Goal: Task Accomplishment & Management: Complete application form

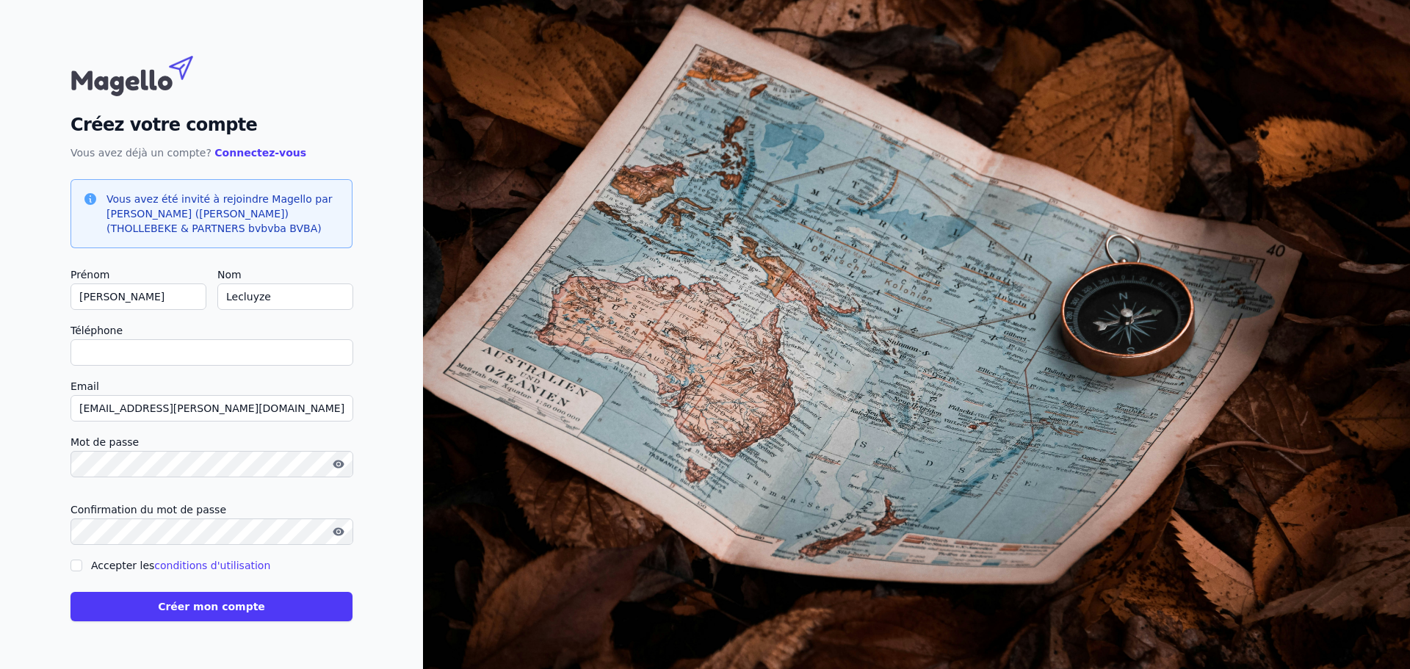
click at [133, 565] on label "Accepter les conditions d'utilisation" at bounding box center [180, 565] width 179 height 12
click at [82, 565] on input "Accepter les conditions d'utilisation" at bounding box center [76, 565] width 12 height 12
checkbox input "true"
click at [187, 598] on button "Créer mon compte" at bounding box center [211, 606] width 282 height 29
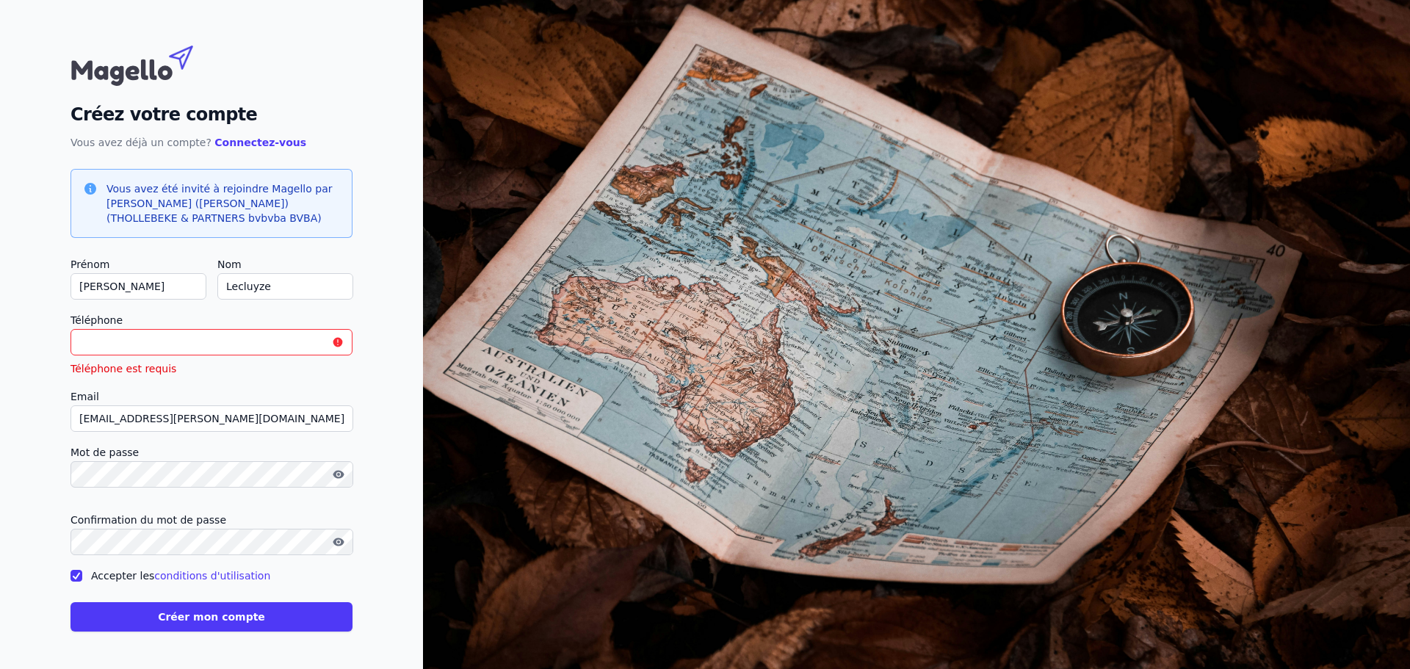
click at [152, 343] on input "Téléphone" at bounding box center [211, 342] width 282 height 26
type input "0746203146"
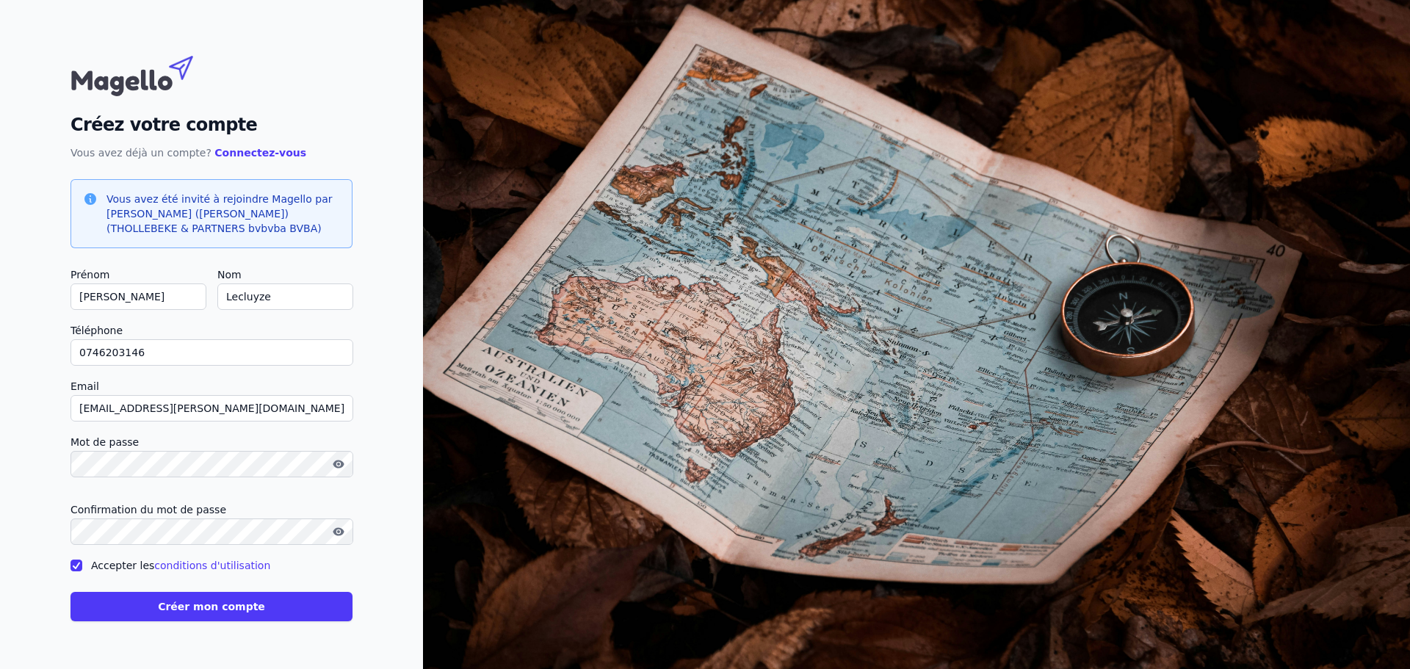
click at [198, 595] on button "Créer mon compte" at bounding box center [211, 606] width 282 height 29
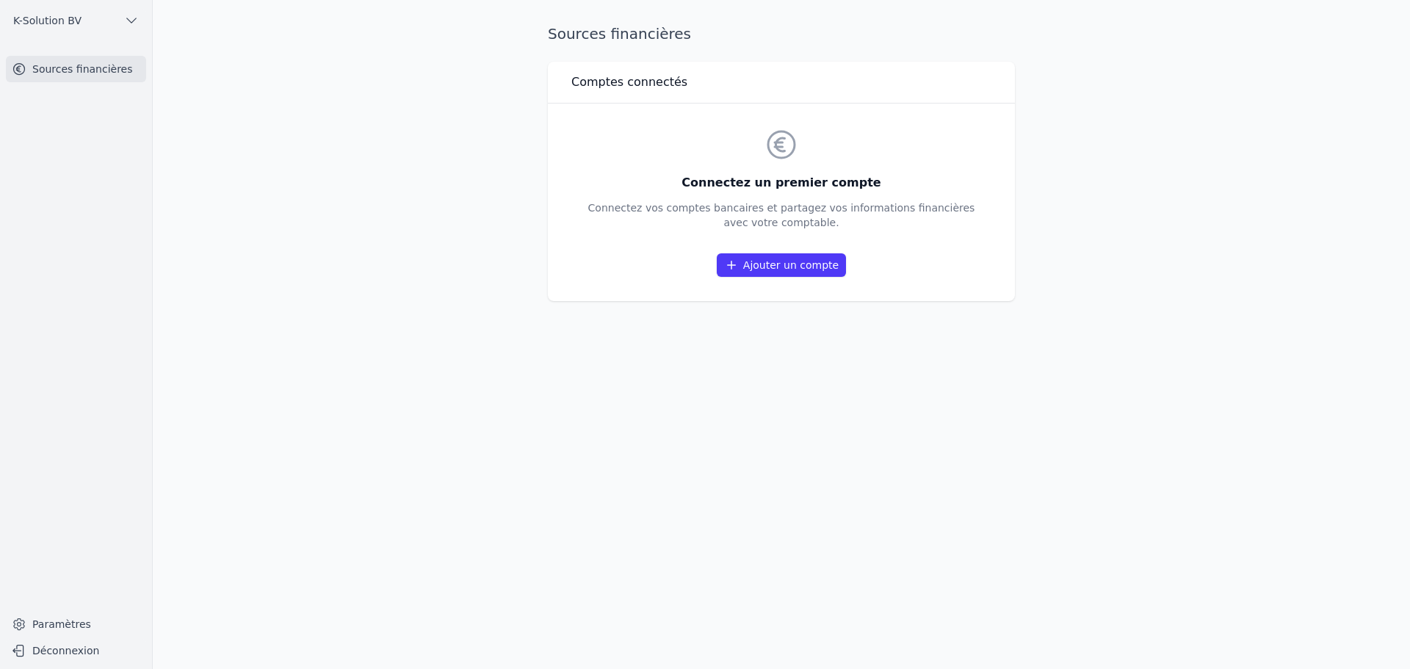
click at [56, 629] on link "Paramètres" at bounding box center [76, 623] width 140 height 23
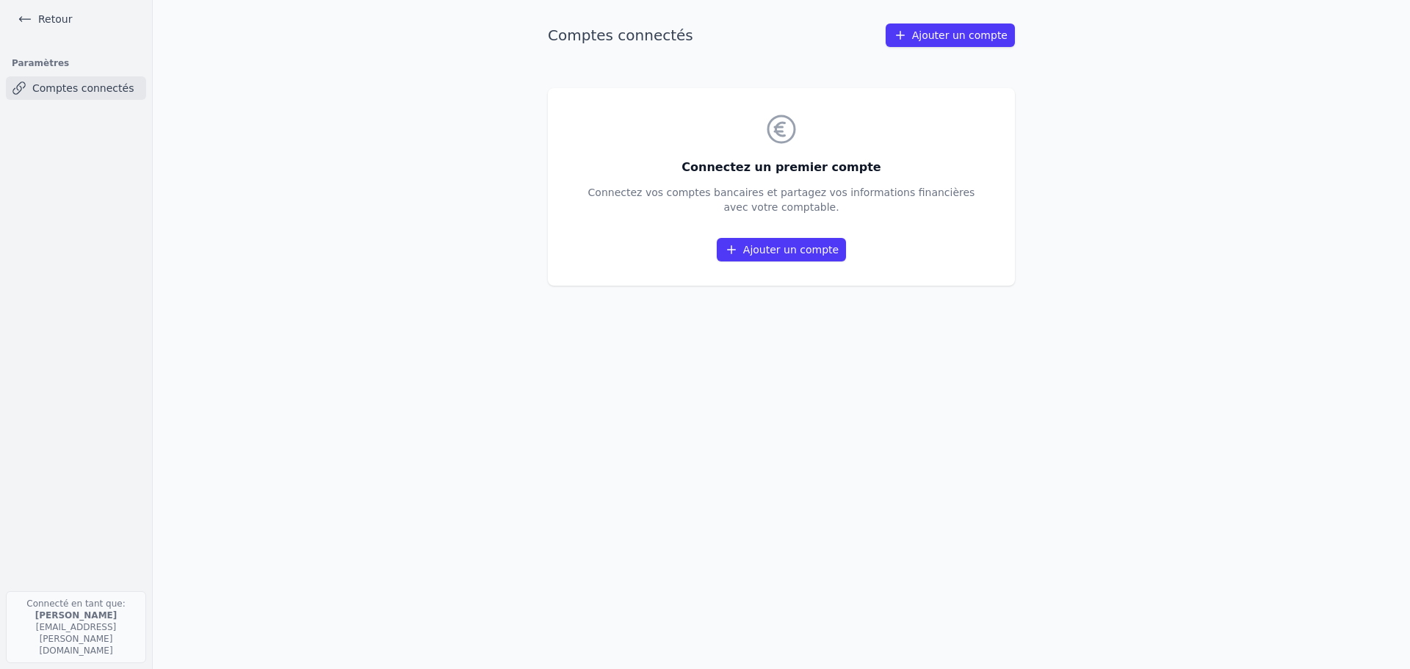
click at [15, 14] on link "Retour" at bounding box center [45, 19] width 66 height 21
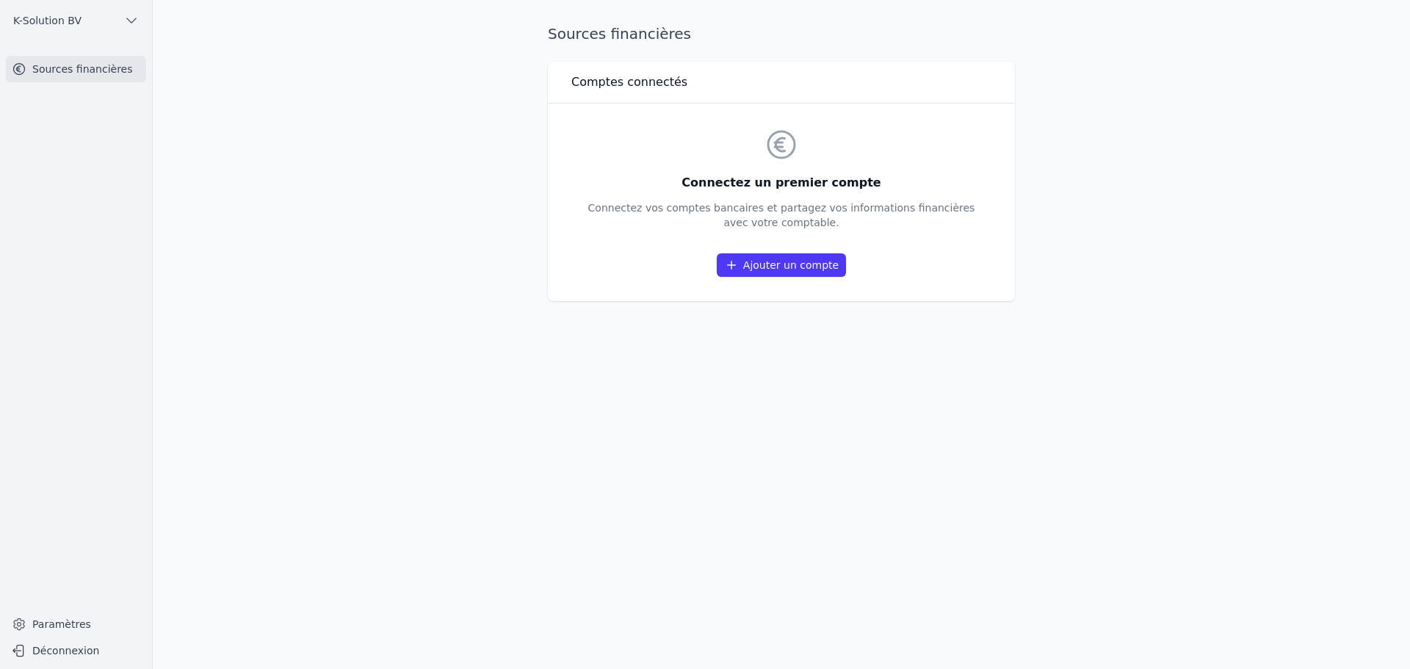
click at [786, 267] on link "Ajouter un compte" at bounding box center [781, 264] width 129 height 23
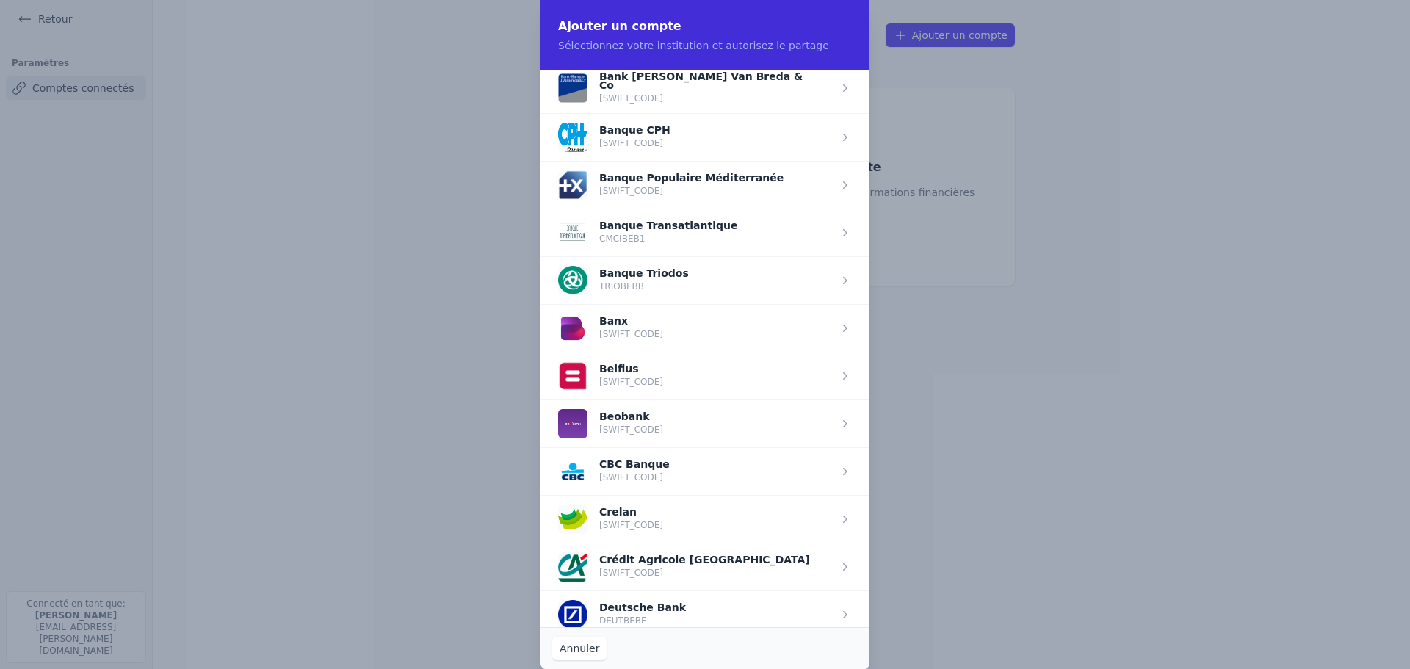
scroll to position [367, 0]
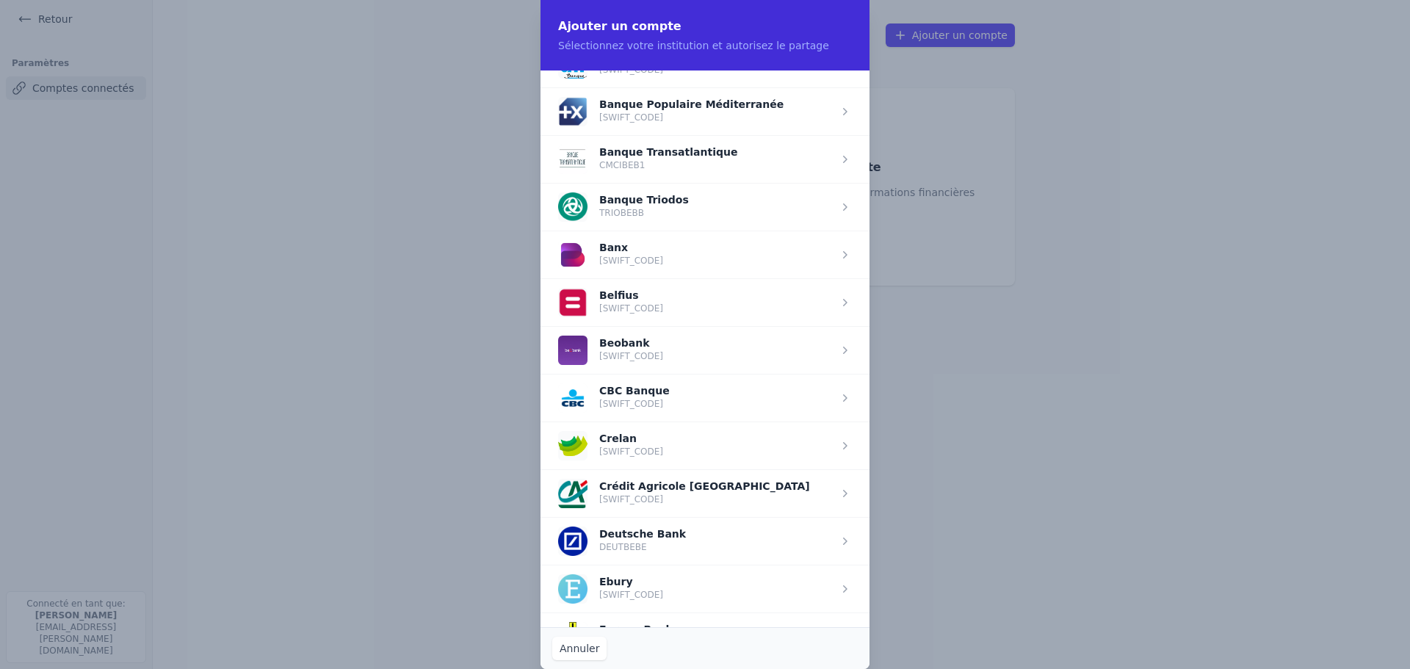
click at [733, 452] on span "button" at bounding box center [704, 445] width 329 height 48
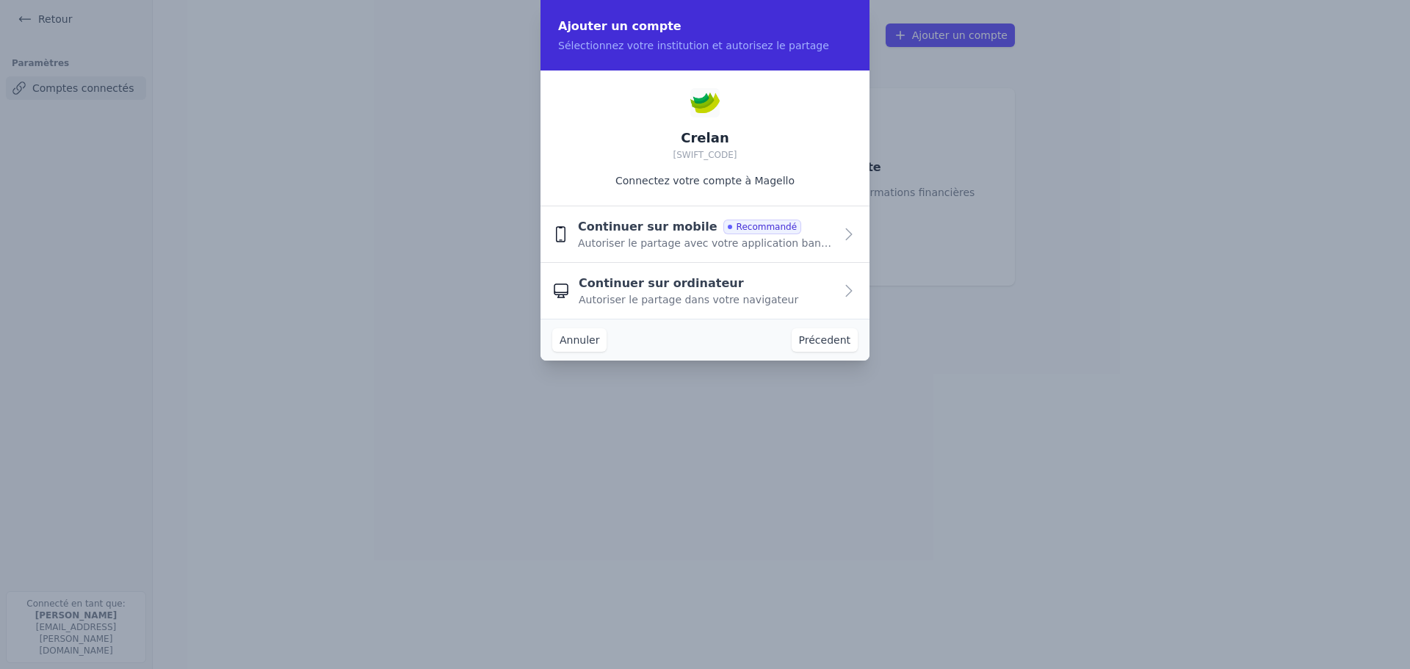
scroll to position [0, 0]
click at [665, 232] on span "Continuer sur mobile" at bounding box center [648, 227] width 140 height 18
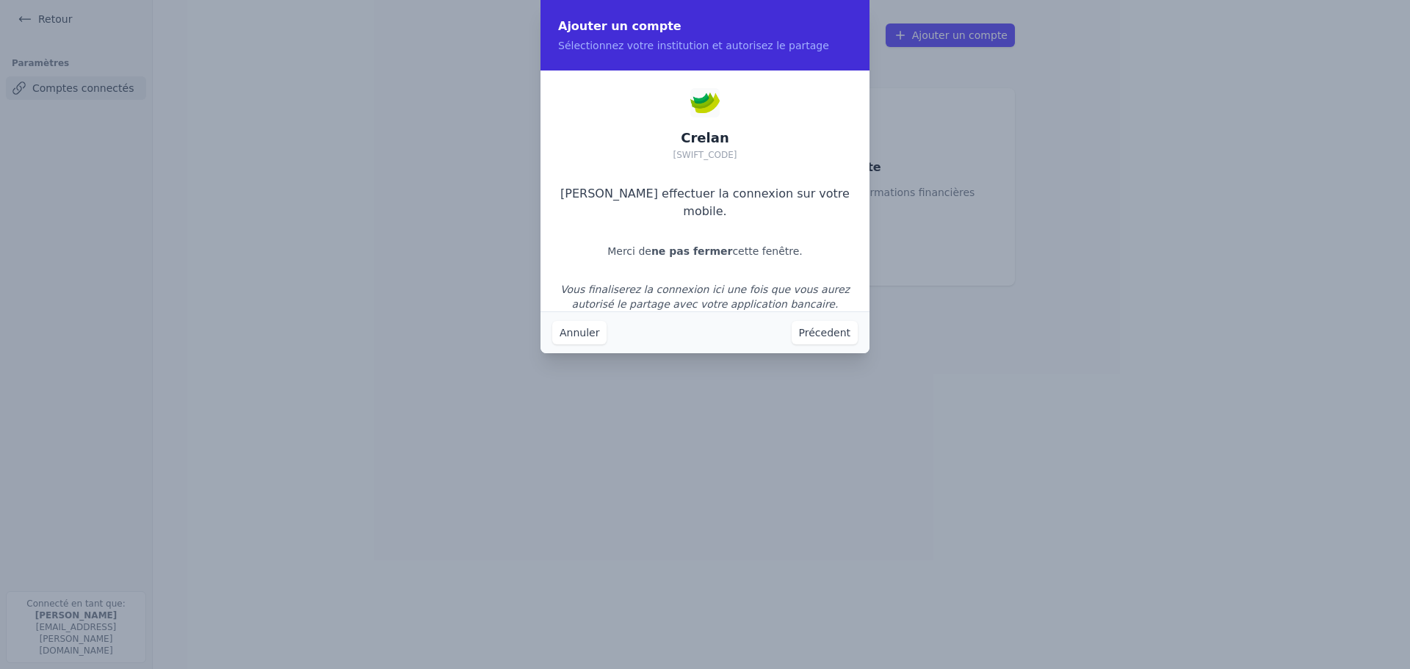
click at [821, 333] on button "Précedent" at bounding box center [825, 332] width 66 height 23
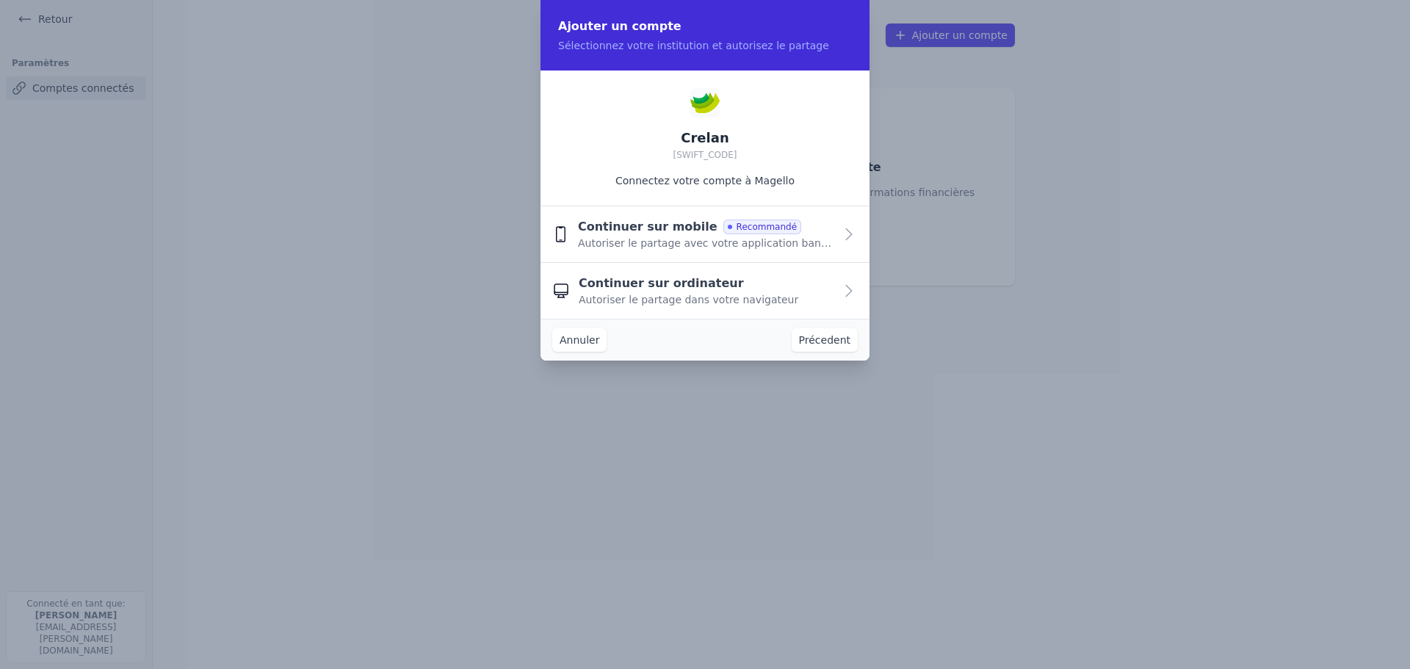
click at [809, 236] on span "Autoriser le partage avec votre application bancaire" at bounding box center [706, 243] width 256 height 15
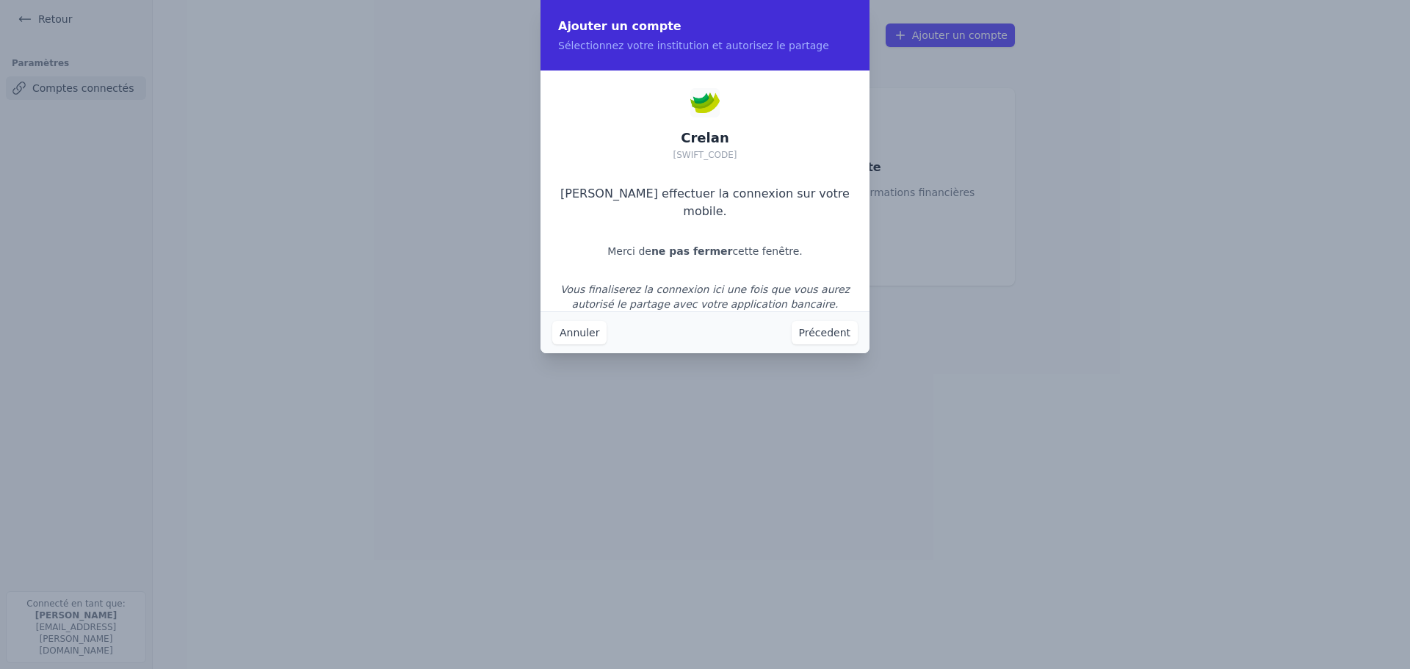
click at [601, 328] on button "Annuler" at bounding box center [579, 332] width 54 height 23
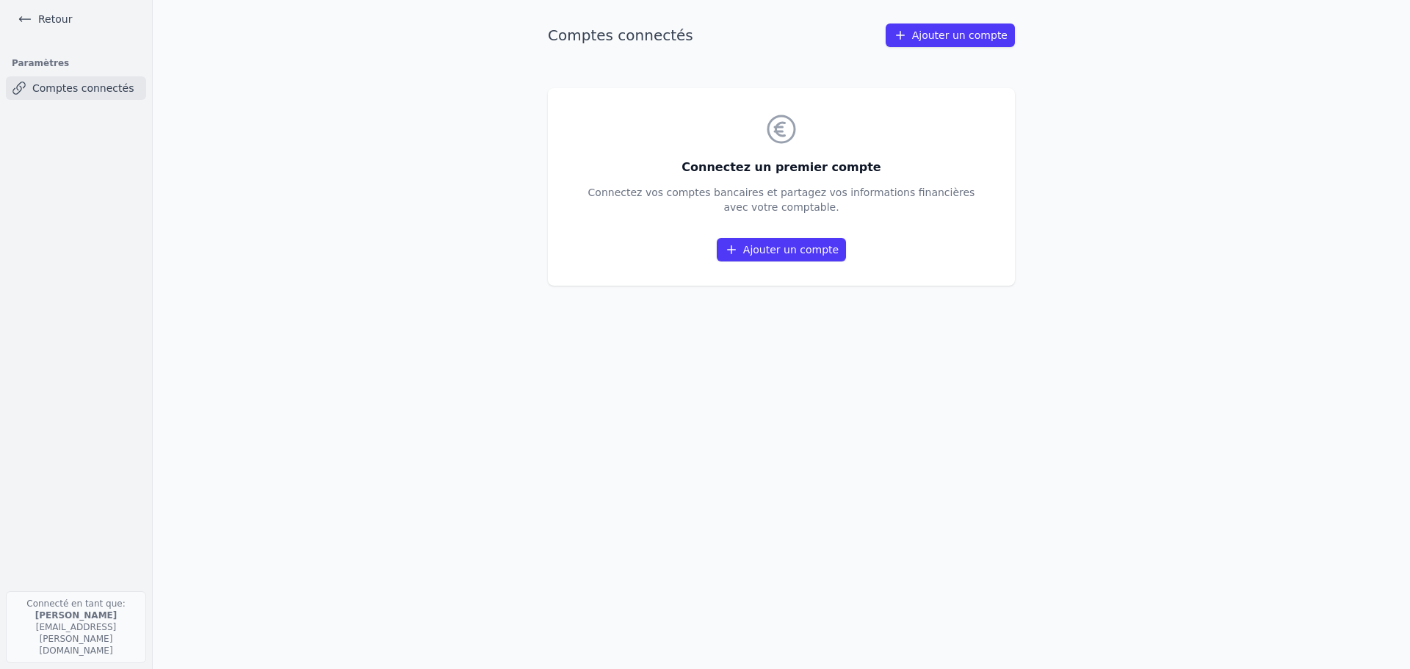
click at [769, 242] on link "Ajouter un compte" at bounding box center [781, 249] width 129 height 23
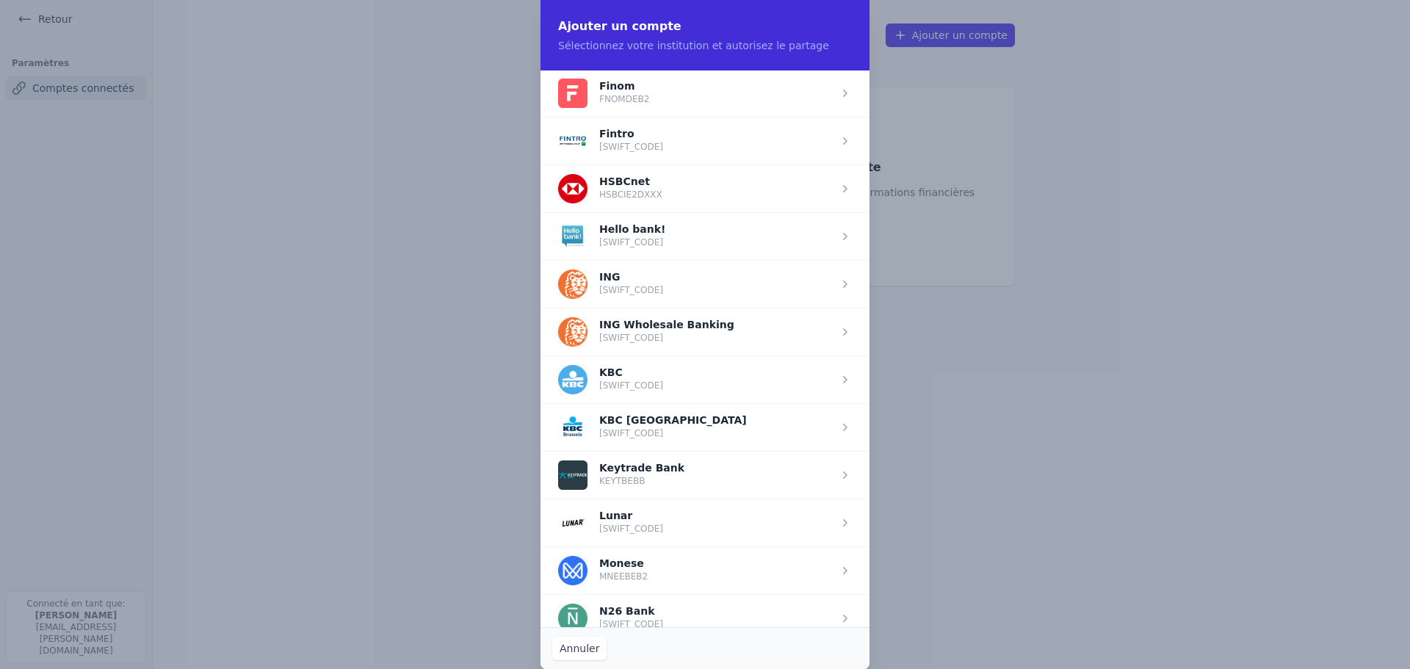
scroll to position [948, 0]
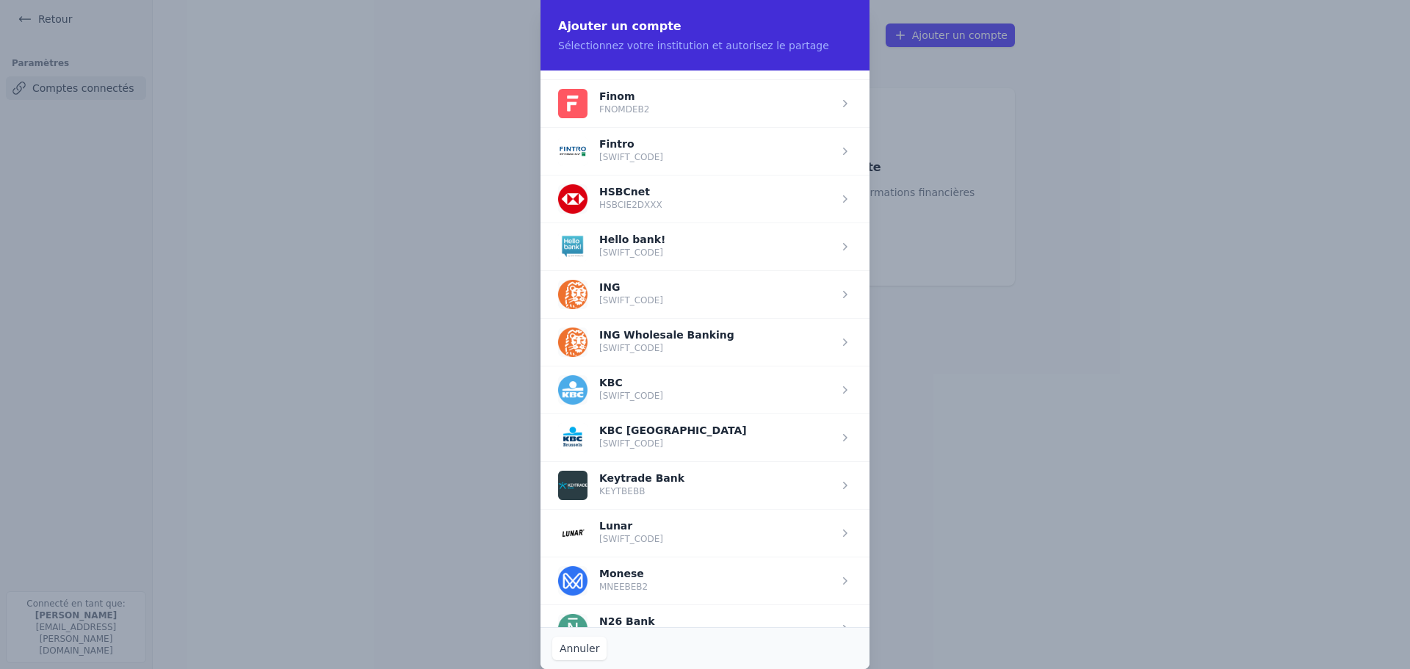
click at [720, 396] on span "button" at bounding box center [704, 390] width 329 height 48
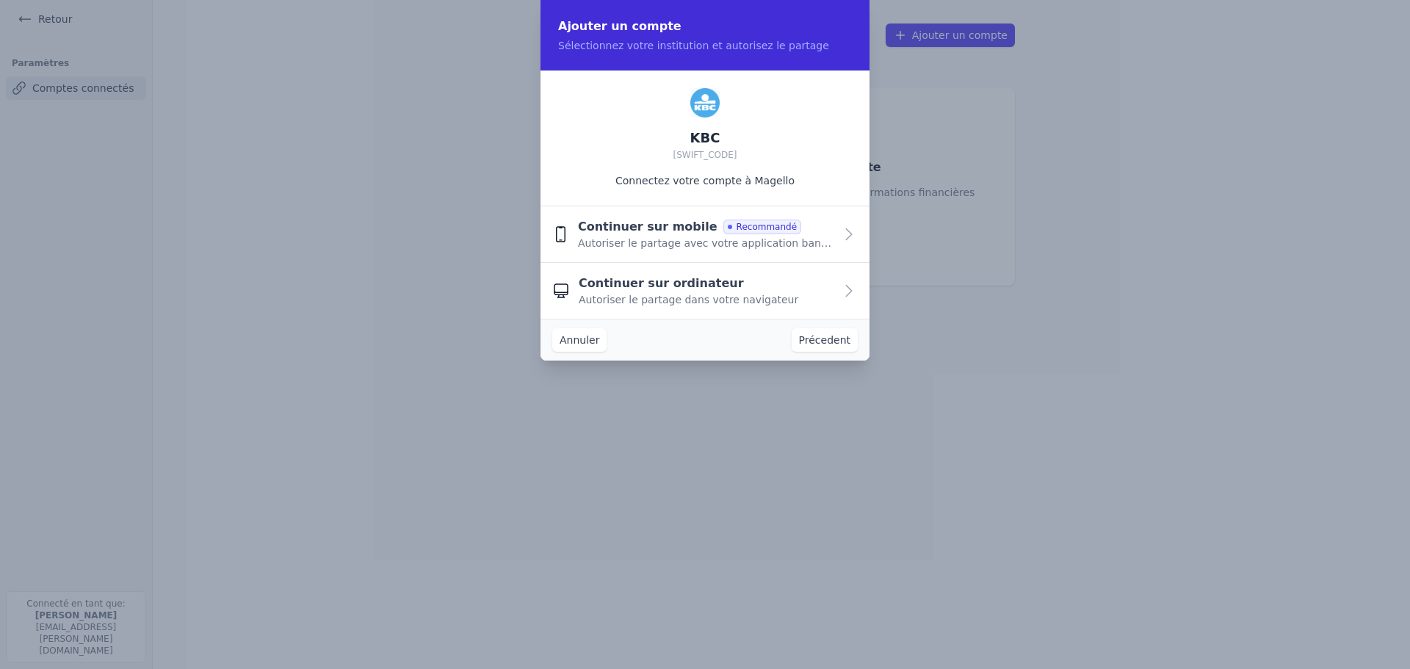
click at [839, 286] on button "Continuer sur ordinateur Autoriser le partage dans votre navigateur" at bounding box center [704, 291] width 329 height 56
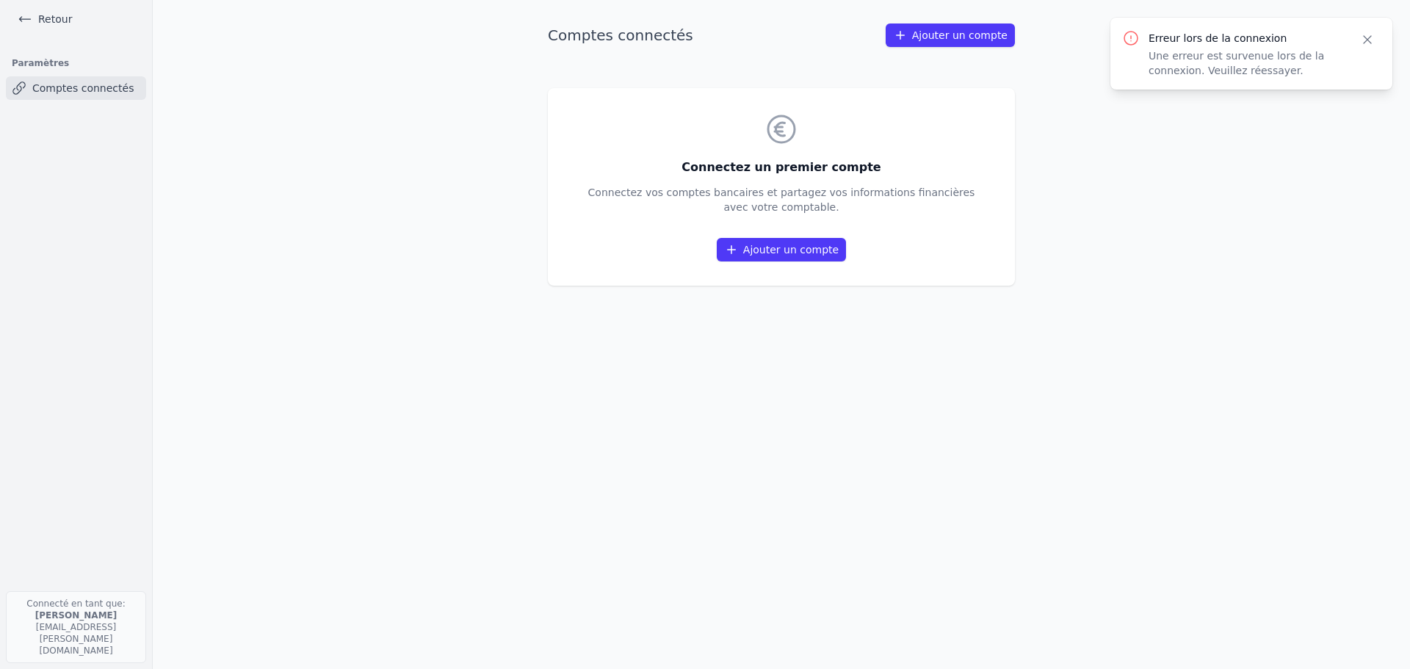
click at [776, 246] on link "Ajouter un compte" at bounding box center [781, 249] width 129 height 23
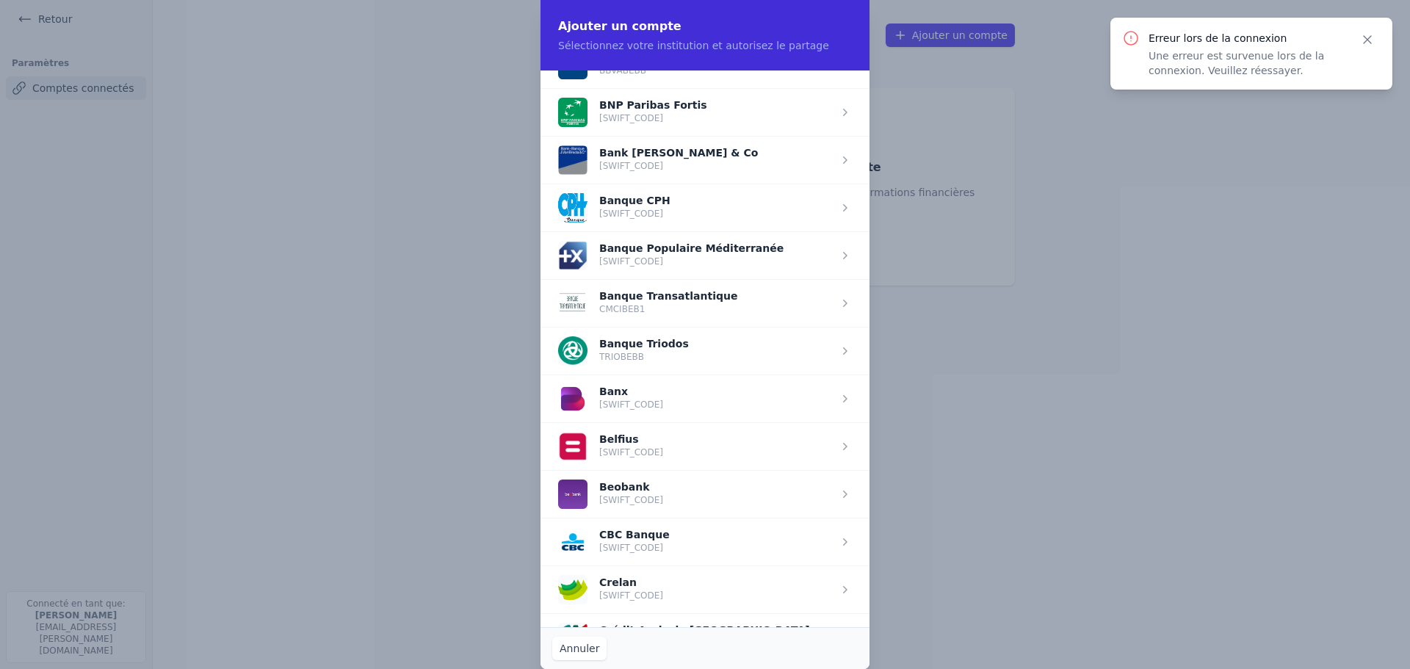
scroll to position [367, 0]
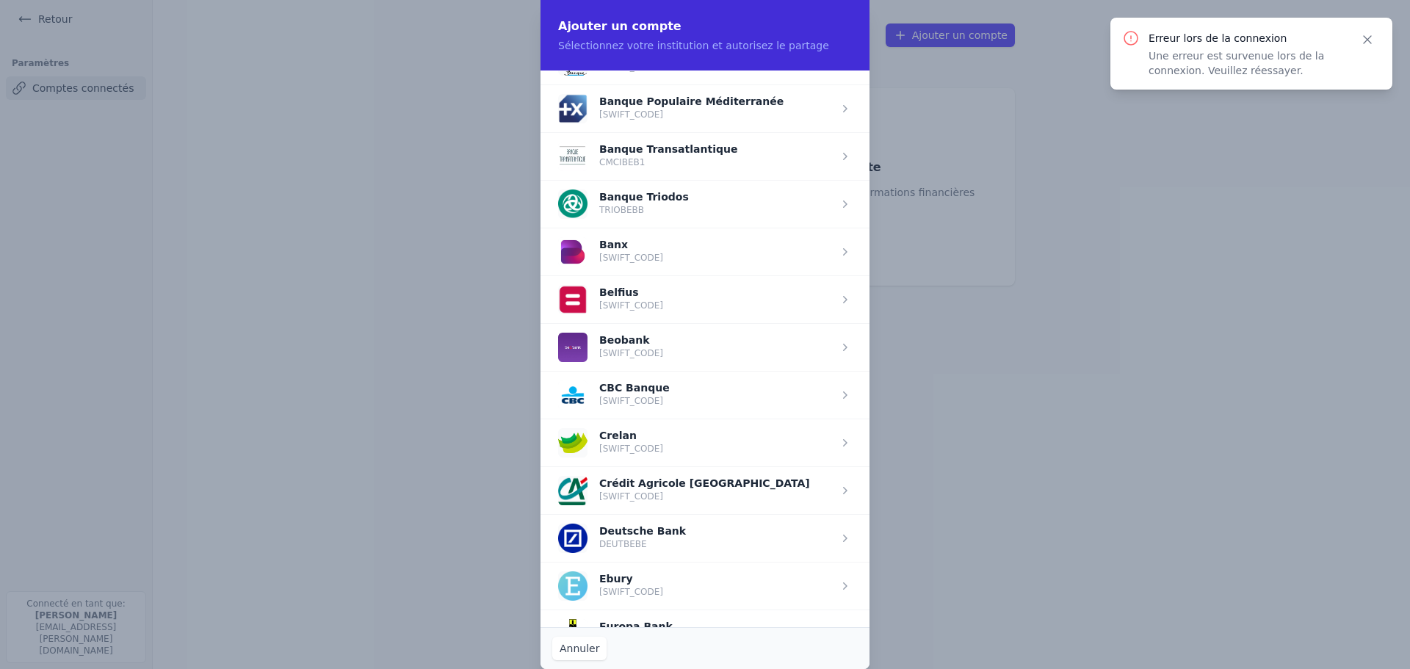
click at [692, 443] on span "button" at bounding box center [704, 443] width 329 height 48
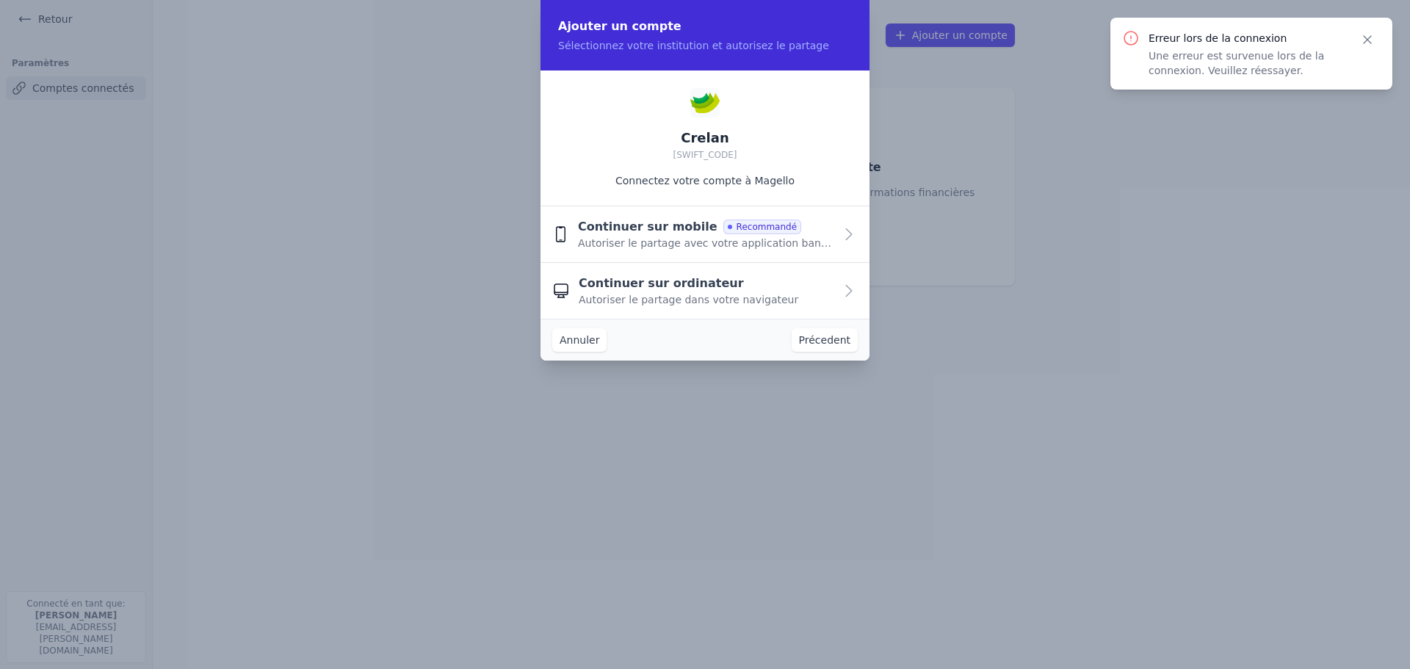
click at [850, 239] on icon "button" at bounding box center [849, 234] width 18 height 18
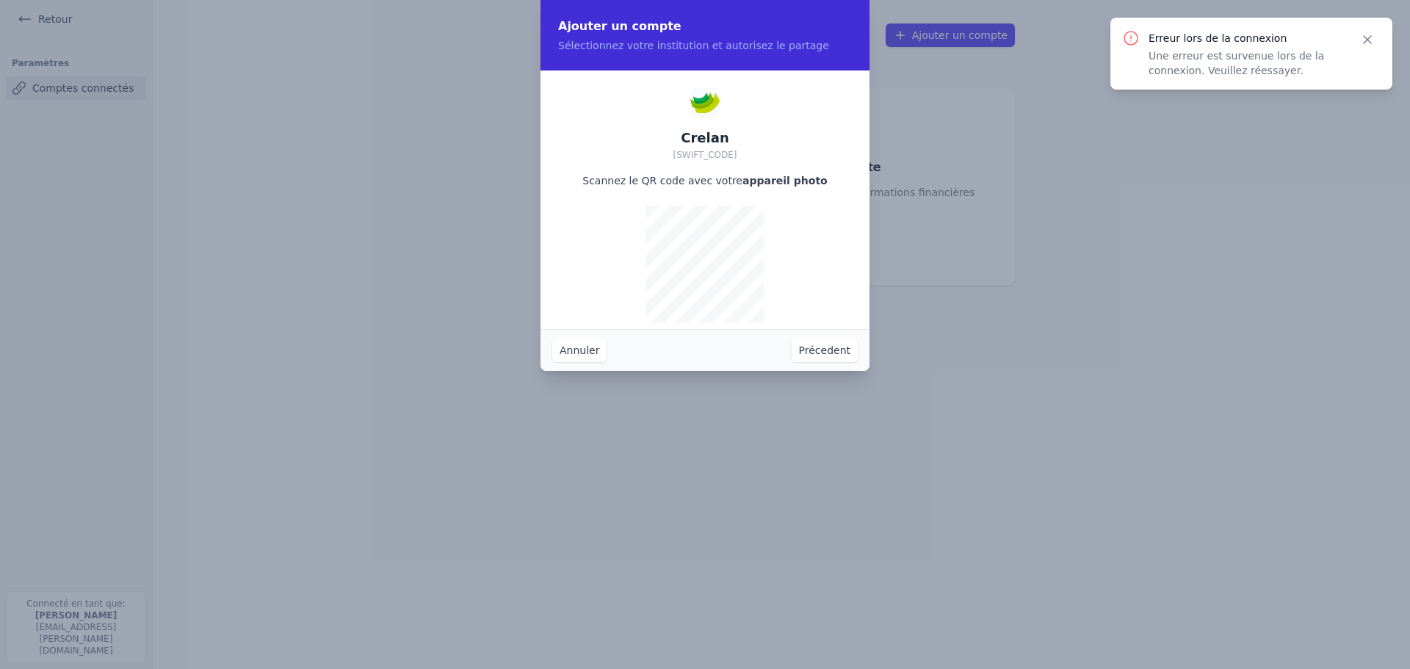
click at [582, 343] on button "Annuler" at bounding box center [579, 349] width 54 height 23
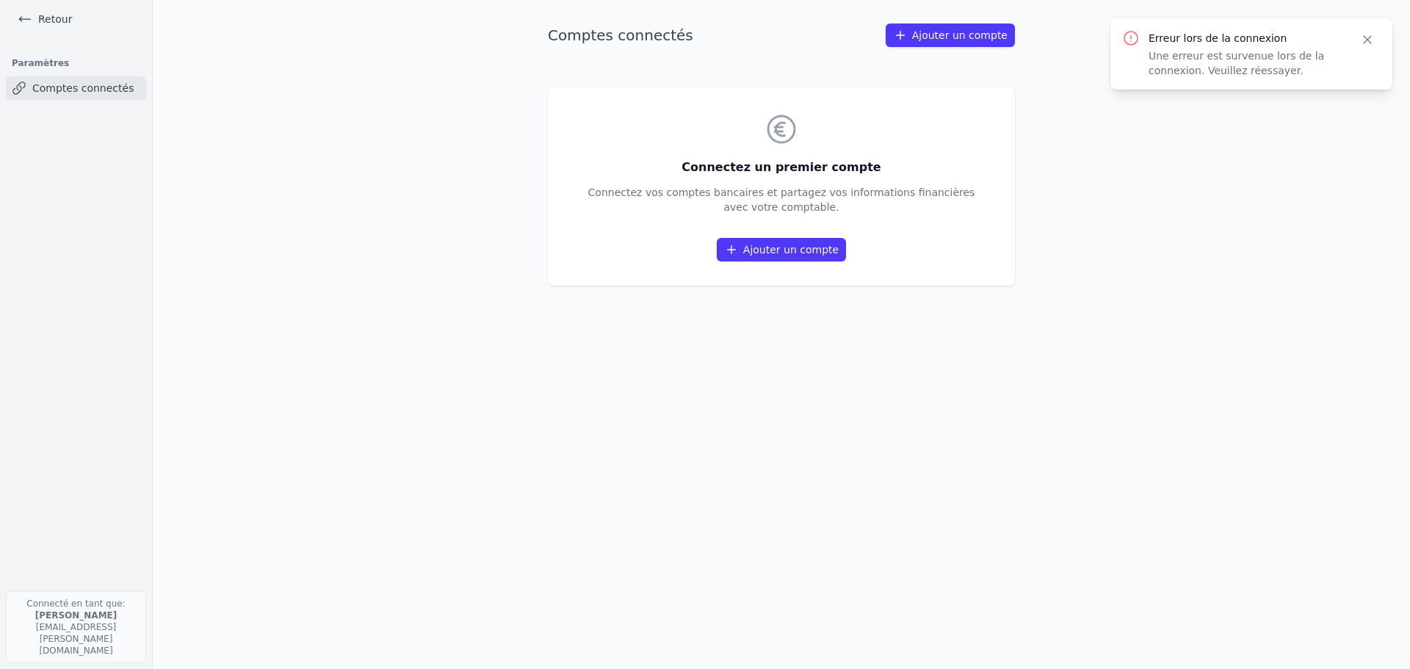
click at [776, 248] on link "Ajouter un compte" at bounding box center [781, 249] width 129 height 23
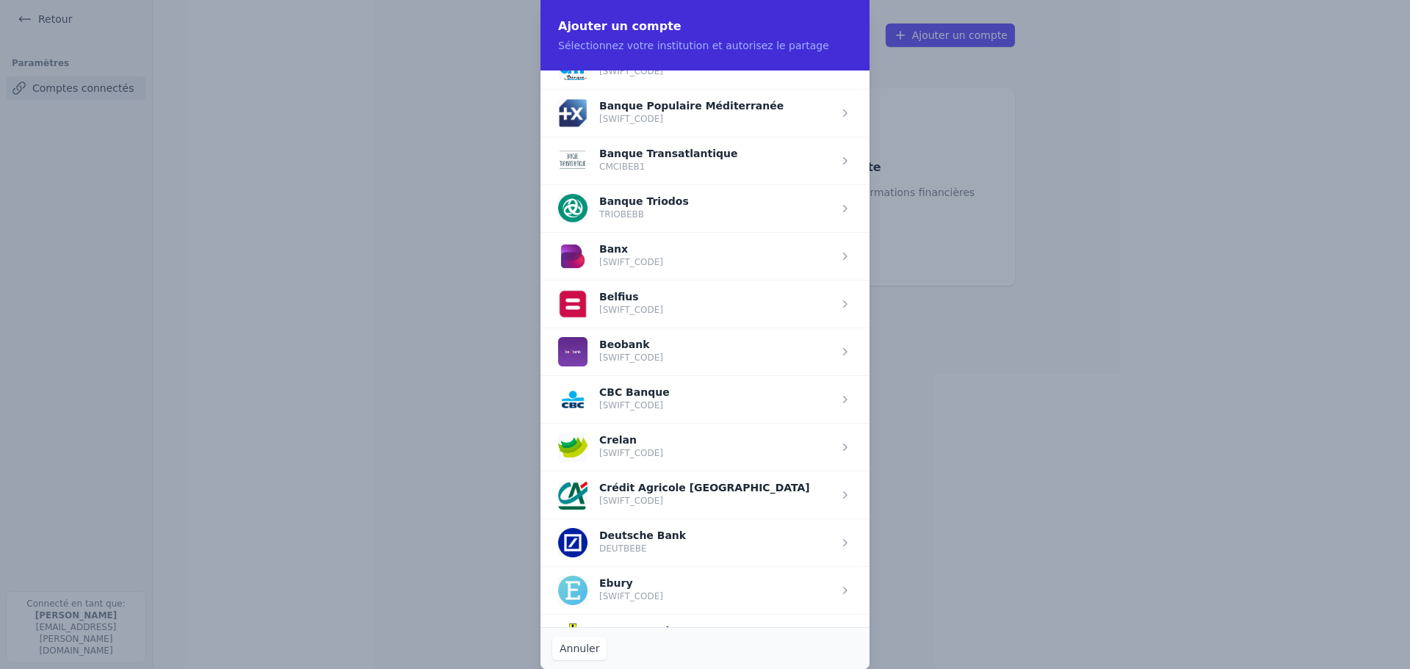
scroll to position [367, 0]
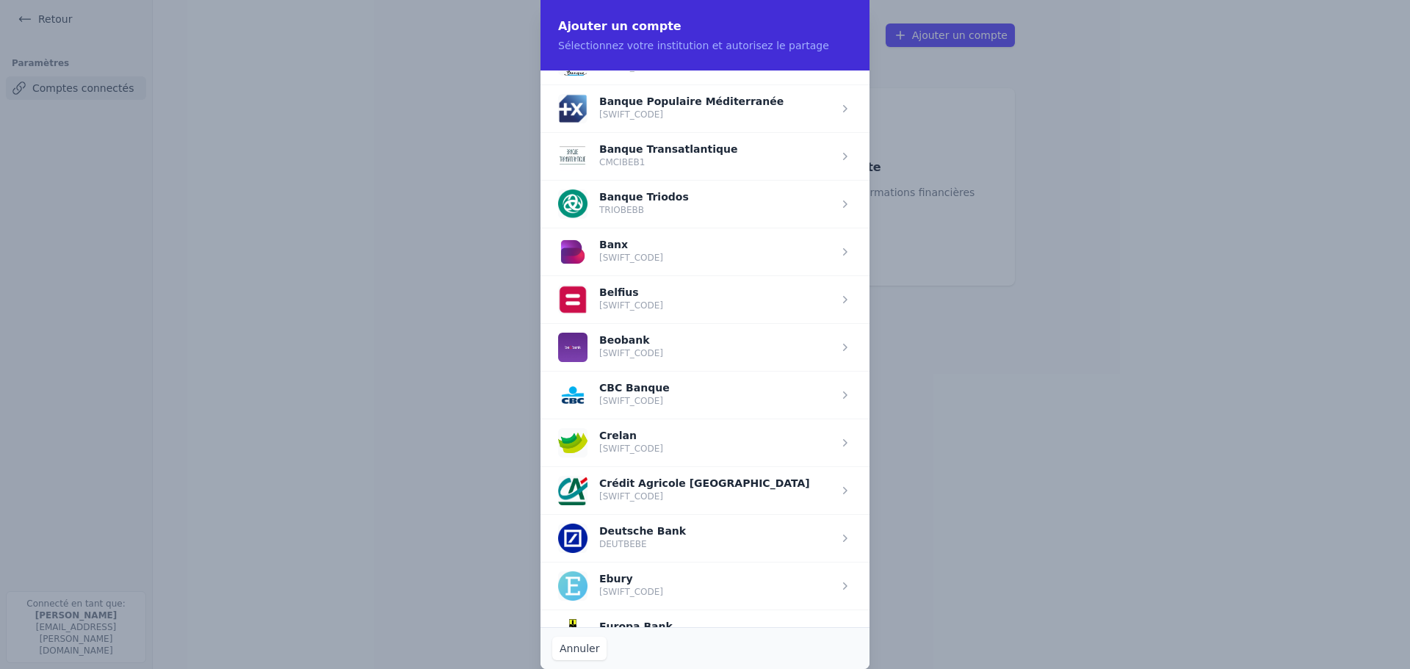
click at [761, 446] on span "button" at bounding box center [704, 443] width 329 height 48
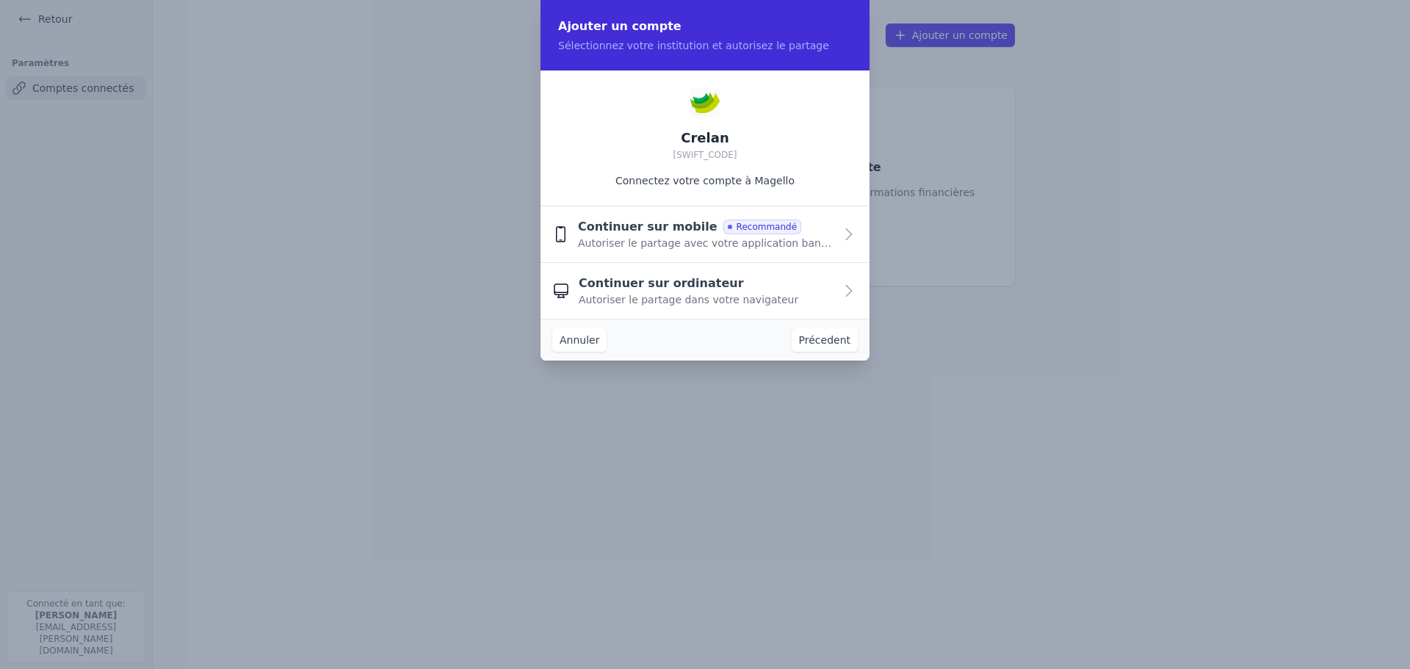
click at [778, 291] on div "Continuer sur ordinateur Autoriser le partage dans votre navigateur" at bounding box center [707, 291] width 256 height 32
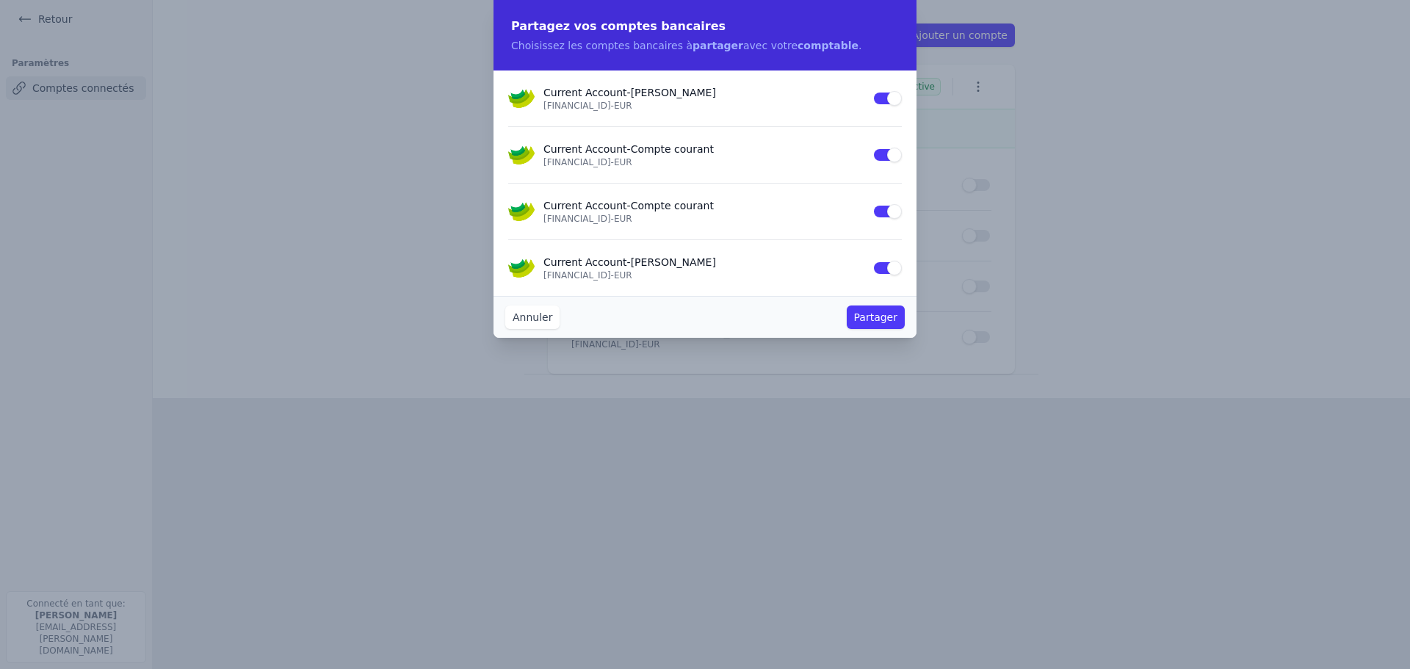
click at [882, 214] on button "Use setting" at bounding box center [886, 211] width 29 height 15
click at [889, 101] on button "Use setting" at bounding box center [886, 98] width 29 height 15
click at [884, 269] on button "Use setting" at bounding box center [886, 268] width 29 height 15
drag, startPoint x: 608, startPoint y: 162, endPoint x: 628, endPoint y: 162, distance: 19.8
click at [628, 162] on p "[FINANCIAL_ID] - EUR" at bounding box center [703, 162] width 320 height 12
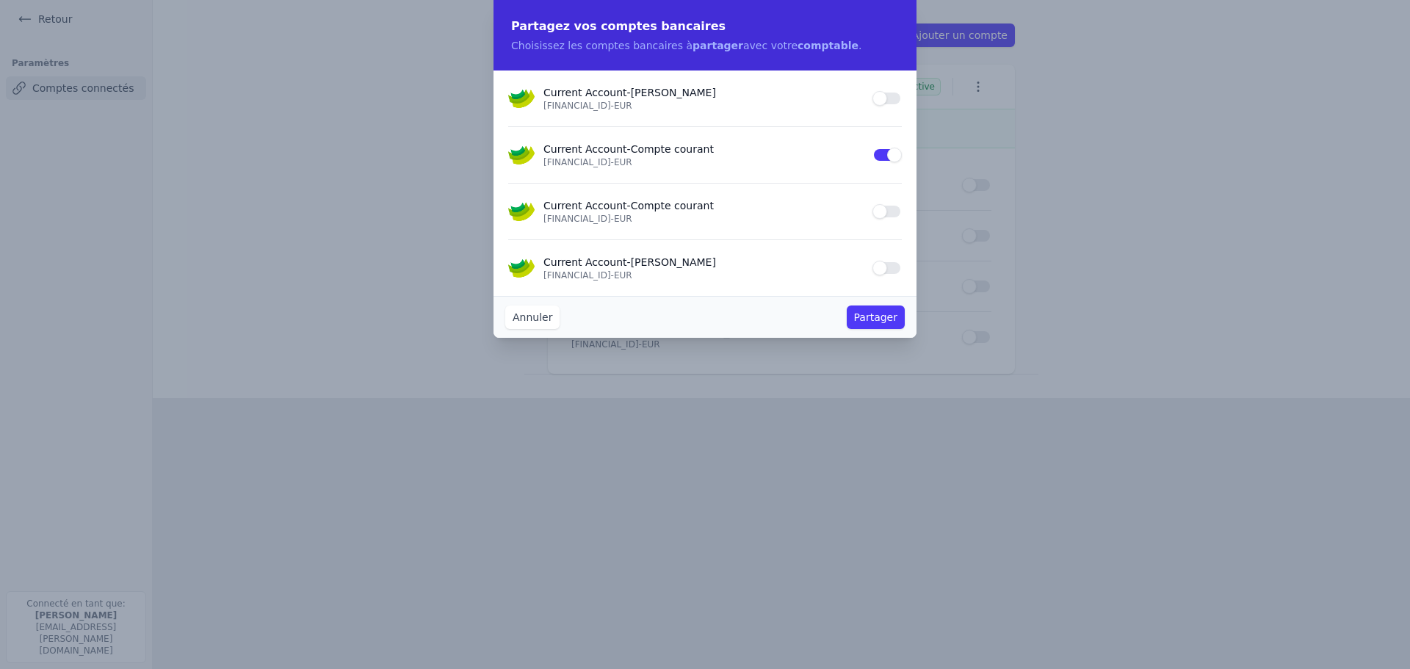
click at [713, 164] on p "[FINANCIAL_ID] - EUR" at bounding box center [703, 162] width 320 height 12
click at [885, 322] on button "Partager" at bounding box center [876, 316] width 58 height 23
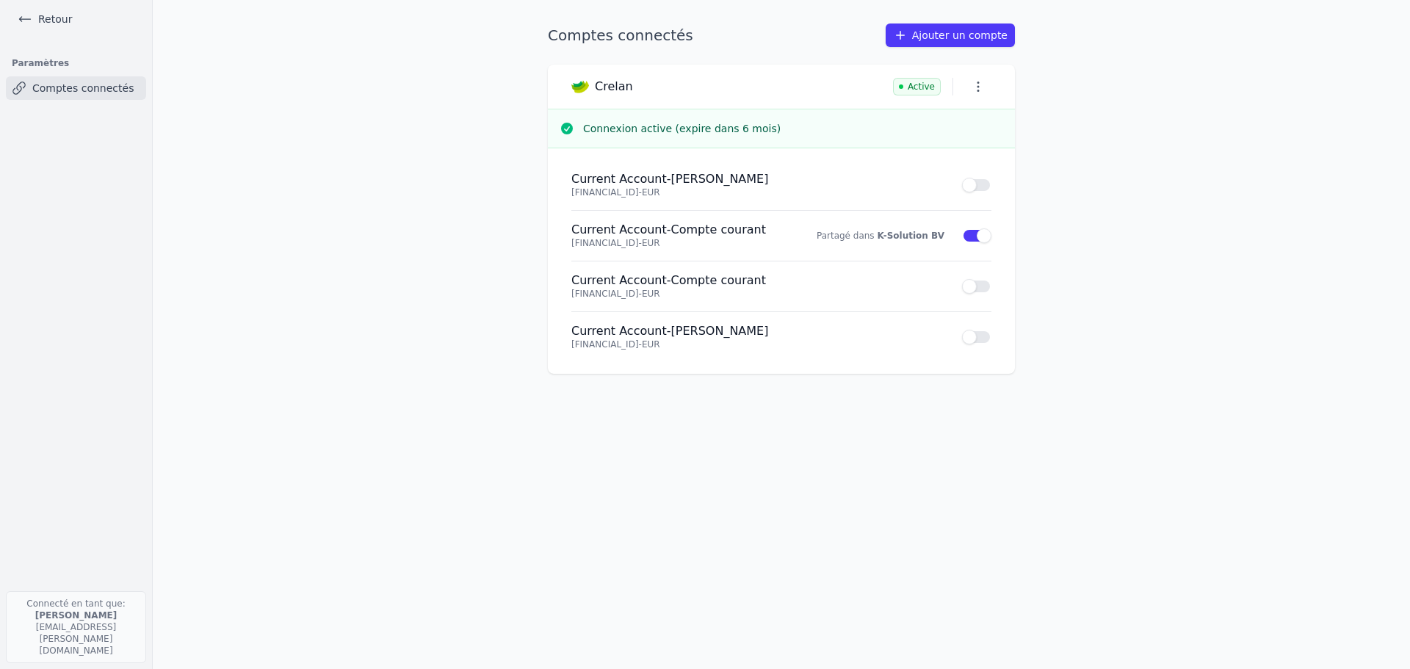
click at [935, 34] on link "Ajouter un compte" at bounding box center [949, 34] width 129 height 23
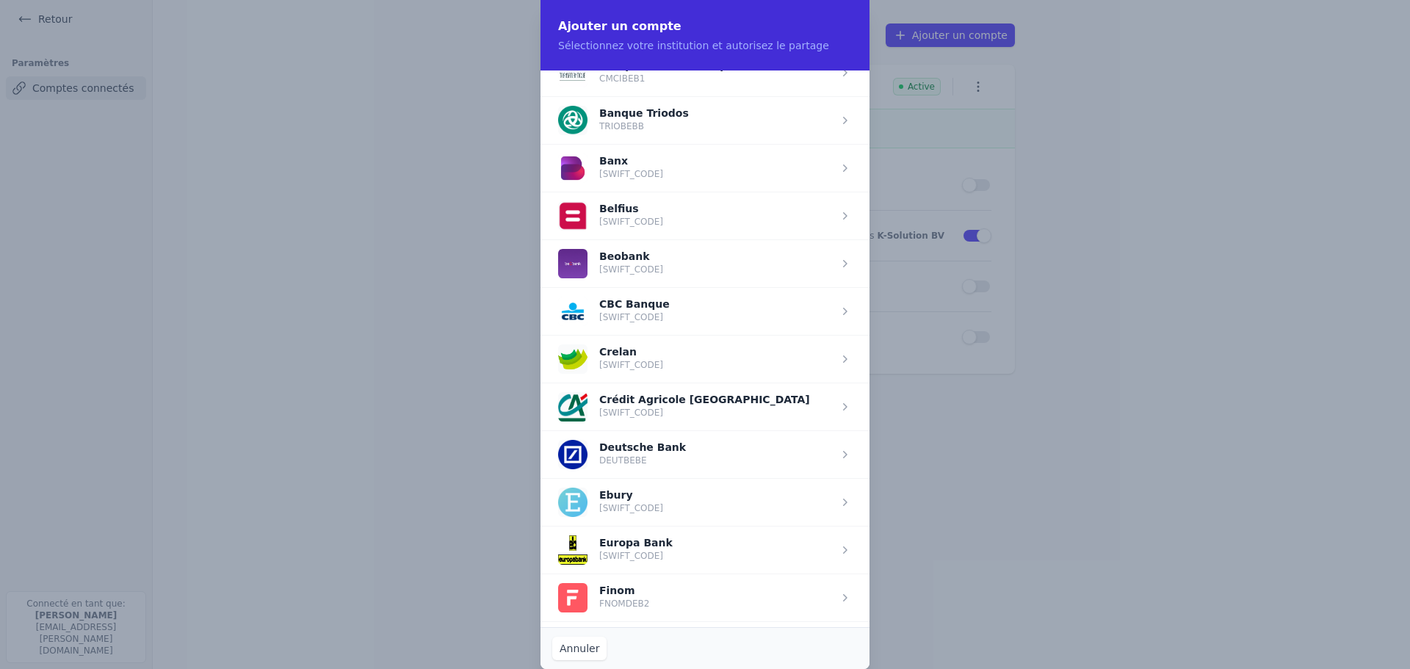
scroll to position [472, 0]
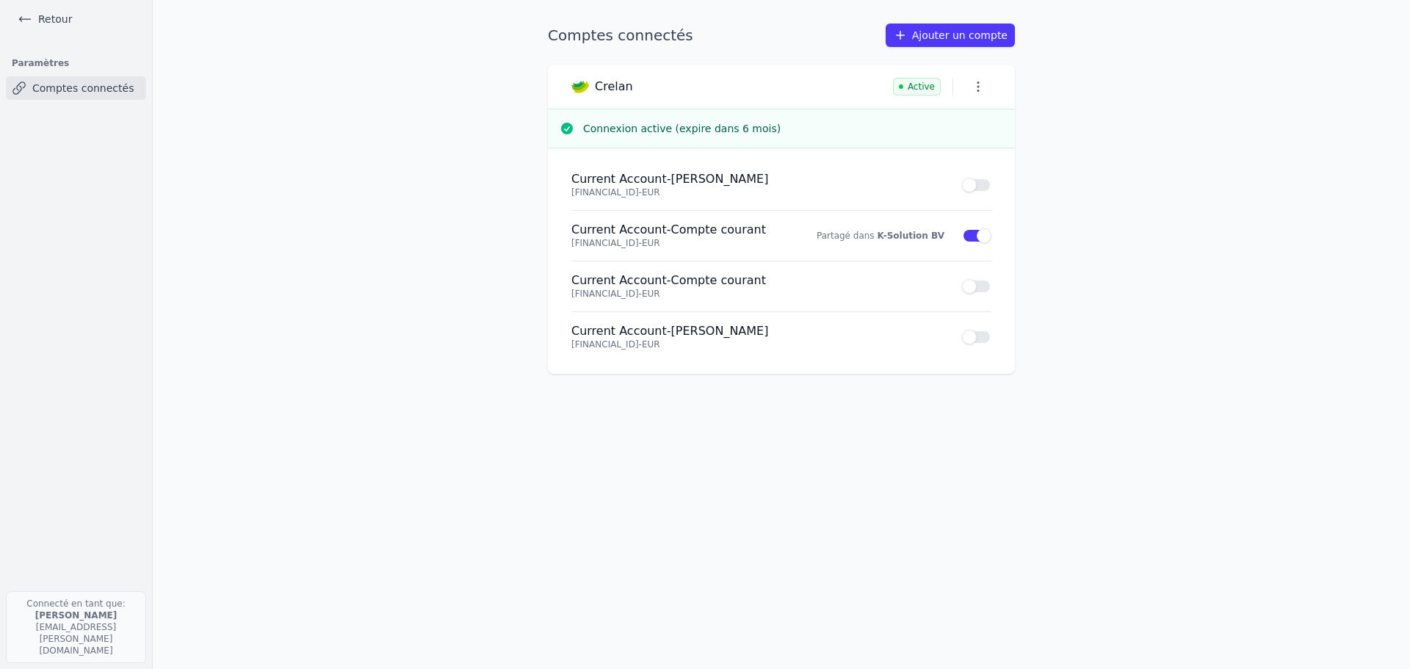
click at [941, 28] on link "Ajouter un compte" at bounding box center [949, 34] width 129 height 23
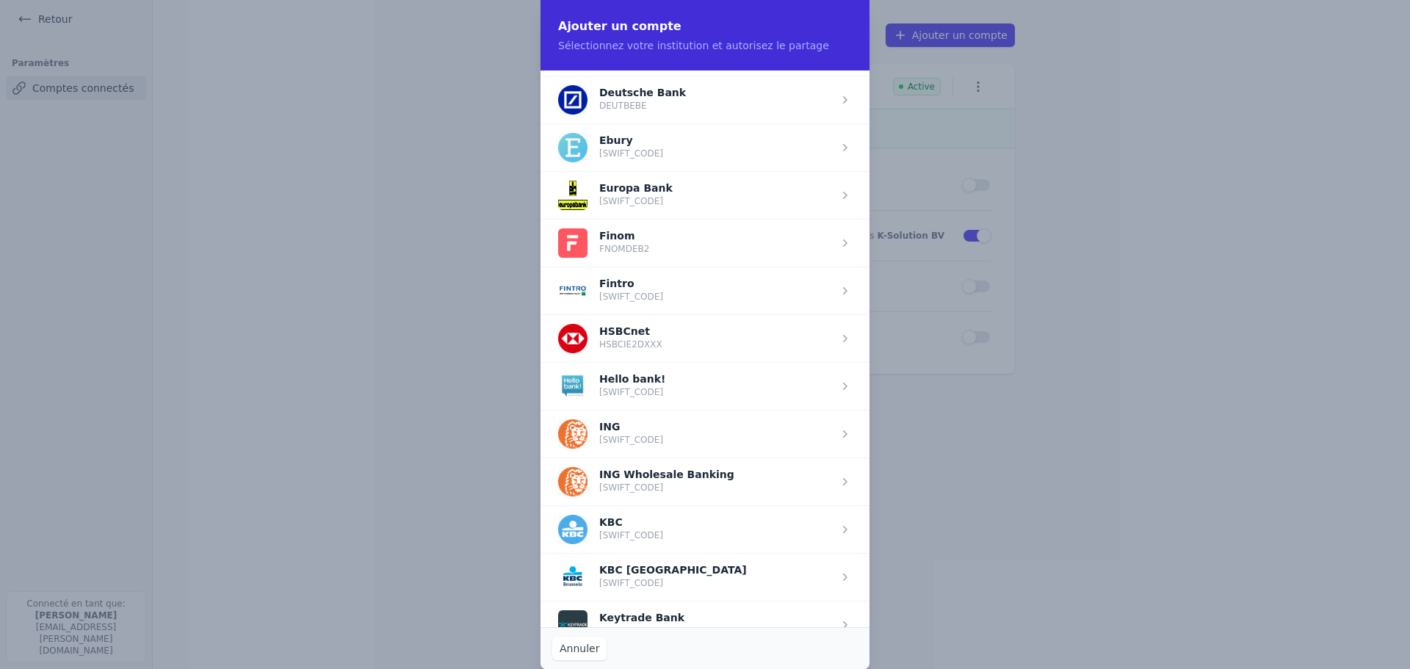
scroll to position [881, 0]
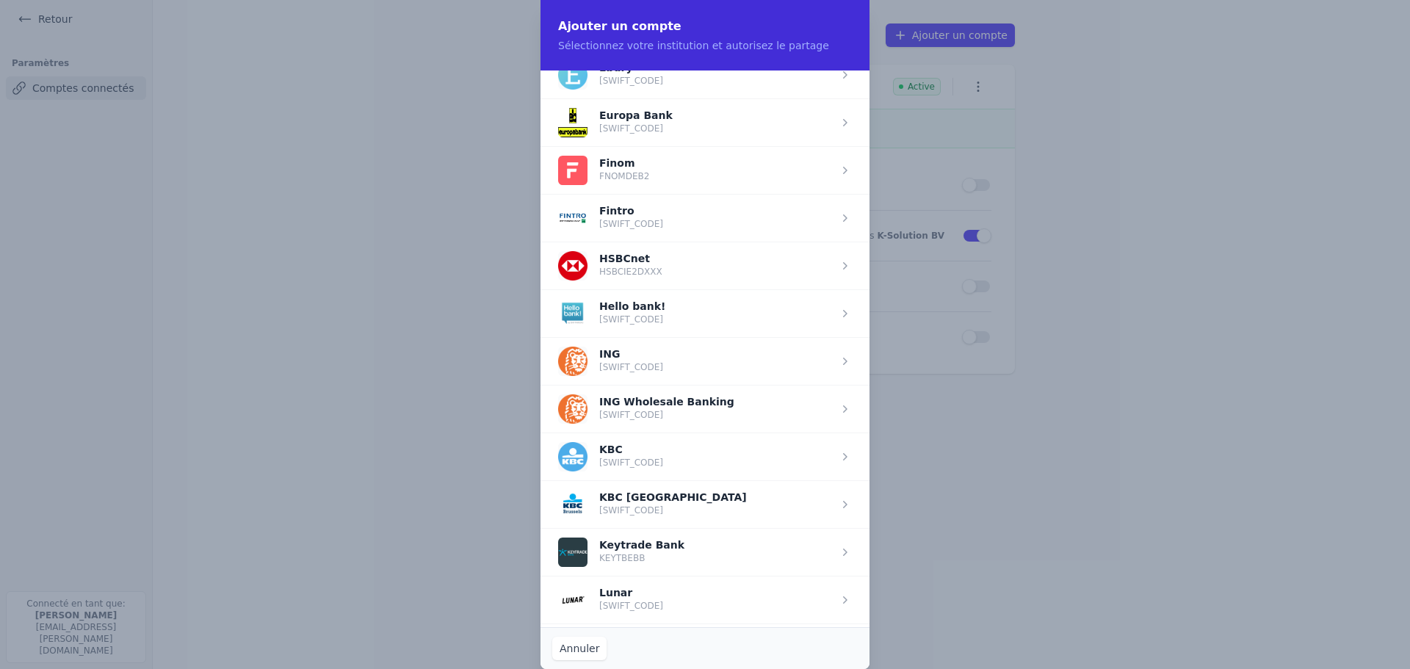
click at [830, 460] on span "button" at bounding box center [704, 456] width 329 height 48
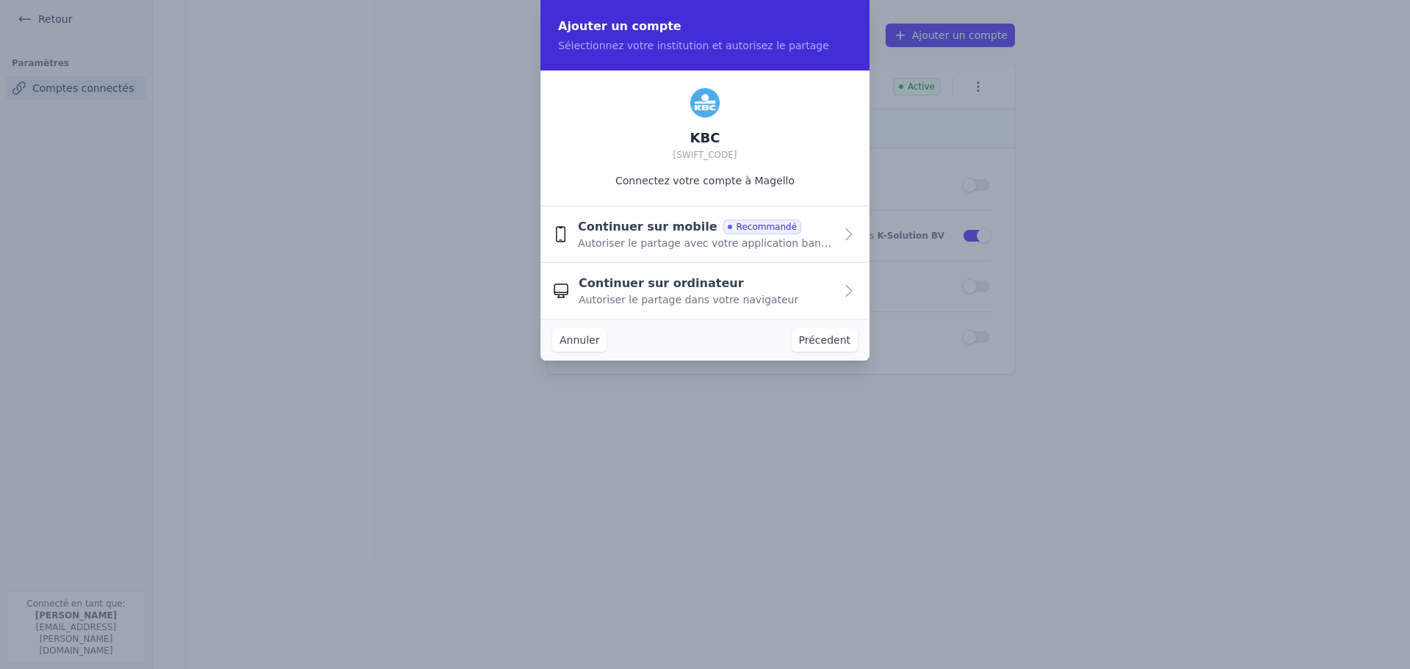
click at [845, 239] on icon "button" at bounding box center [849, 234] width 18 height 18
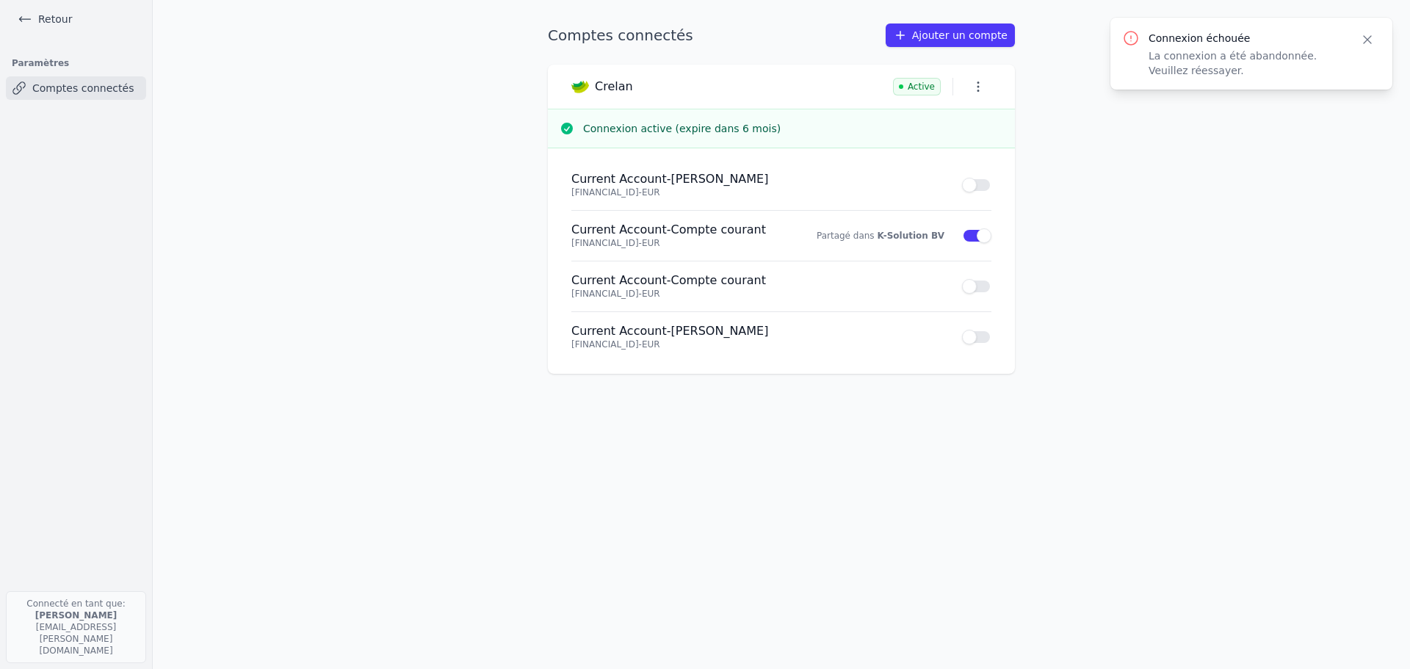
click at [973, 32] on link "Ajouter un compte" at bounding box center [949, 34] width 129 height 23
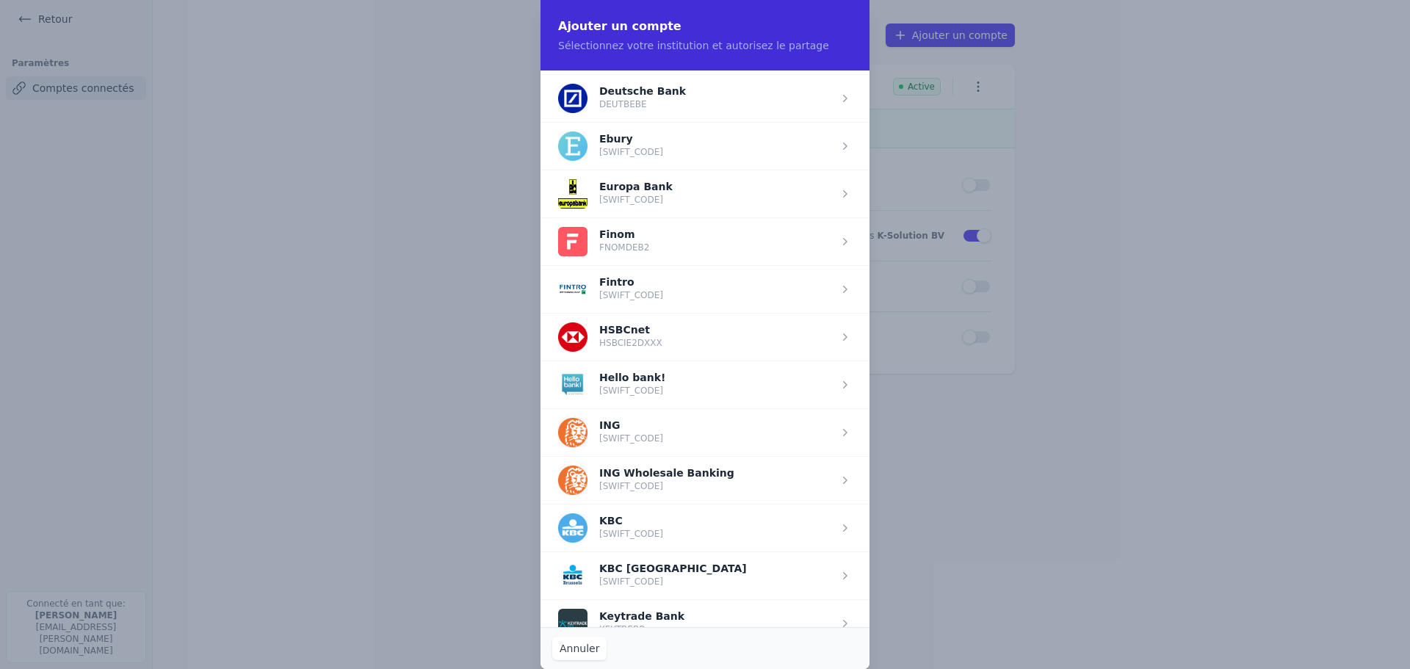
scroll to position [881, 0]
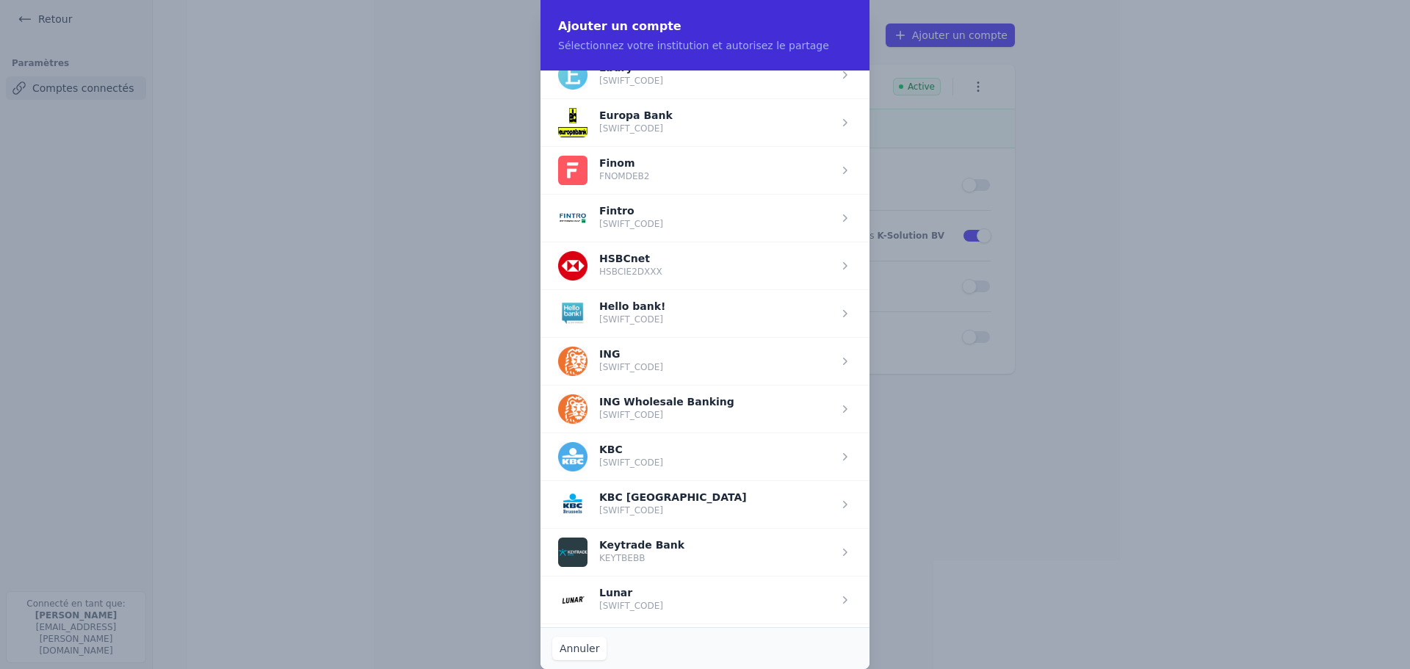
click at [772, 465] on span "button" at bounding box center [704, 456] width 329 height 48
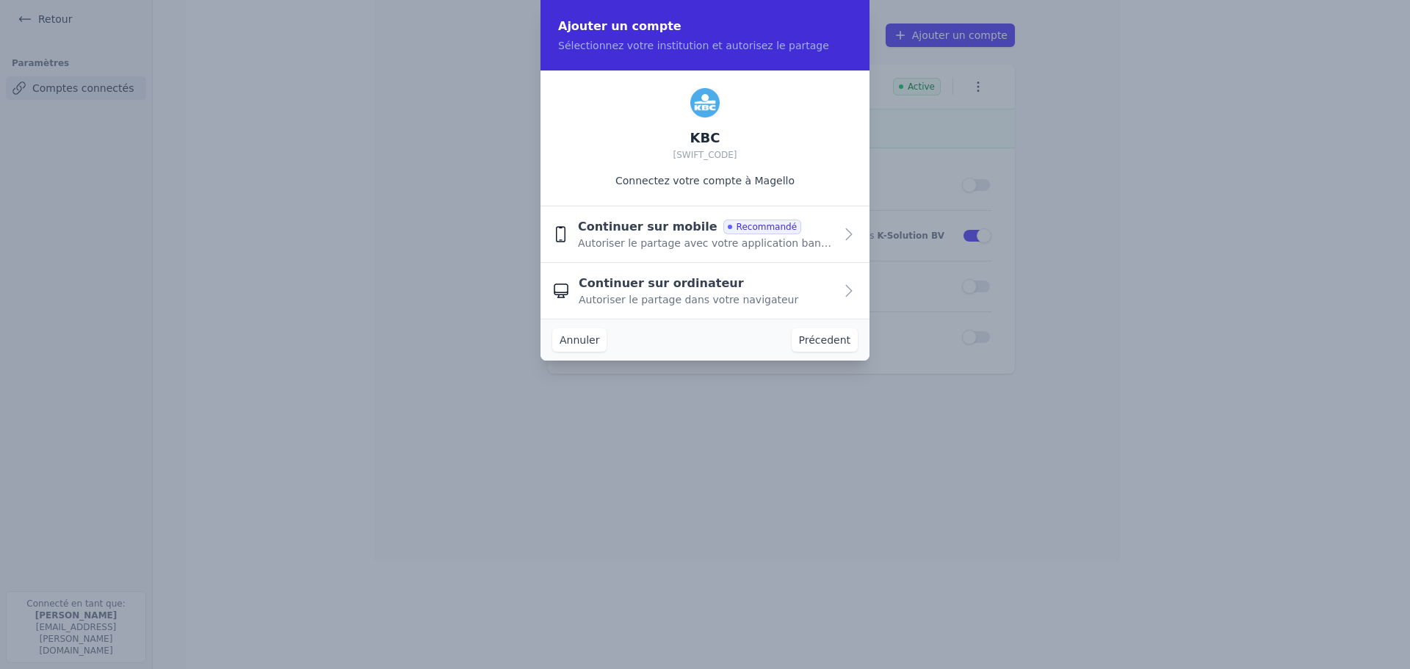
click at [781, 288] on div "Continuer sur ordinateur Autoriser le partage dans votre navigateur" at bounding box center [707, 291] width 256 height 32
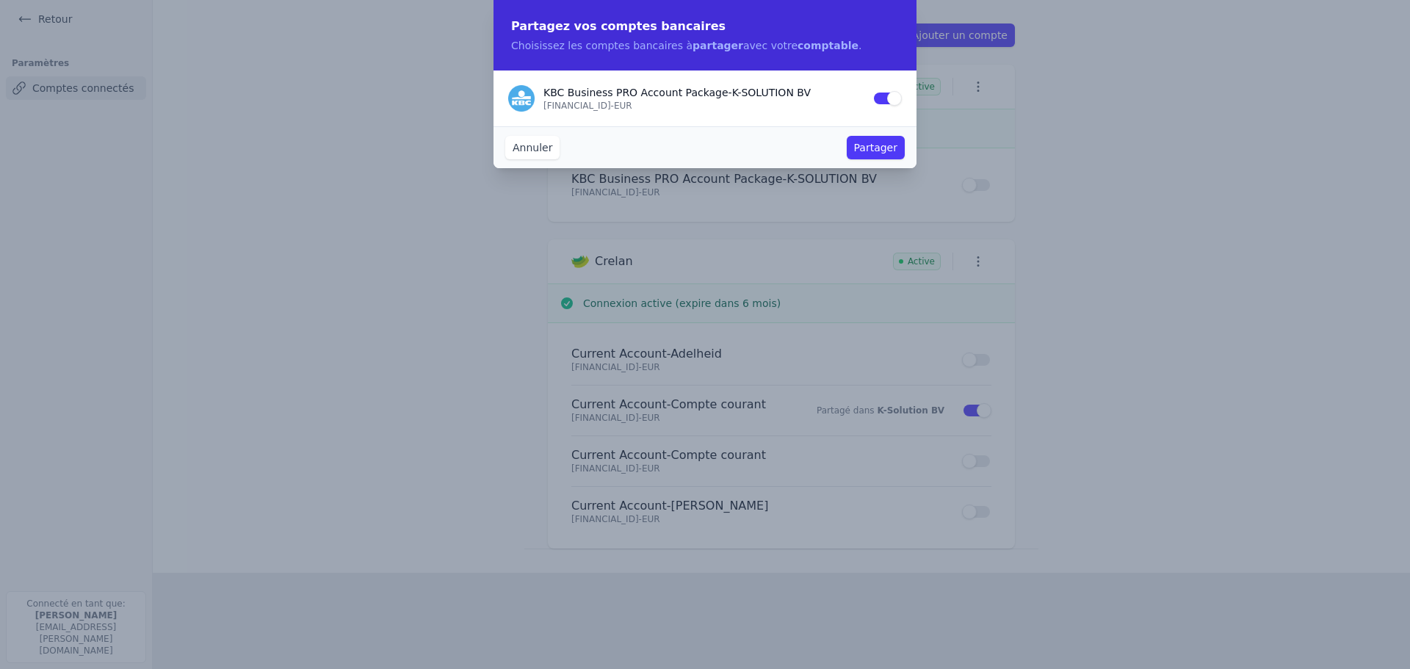
click at [866, 151] on button "Partager" at bounding box center [876, 147] width 58 height 23
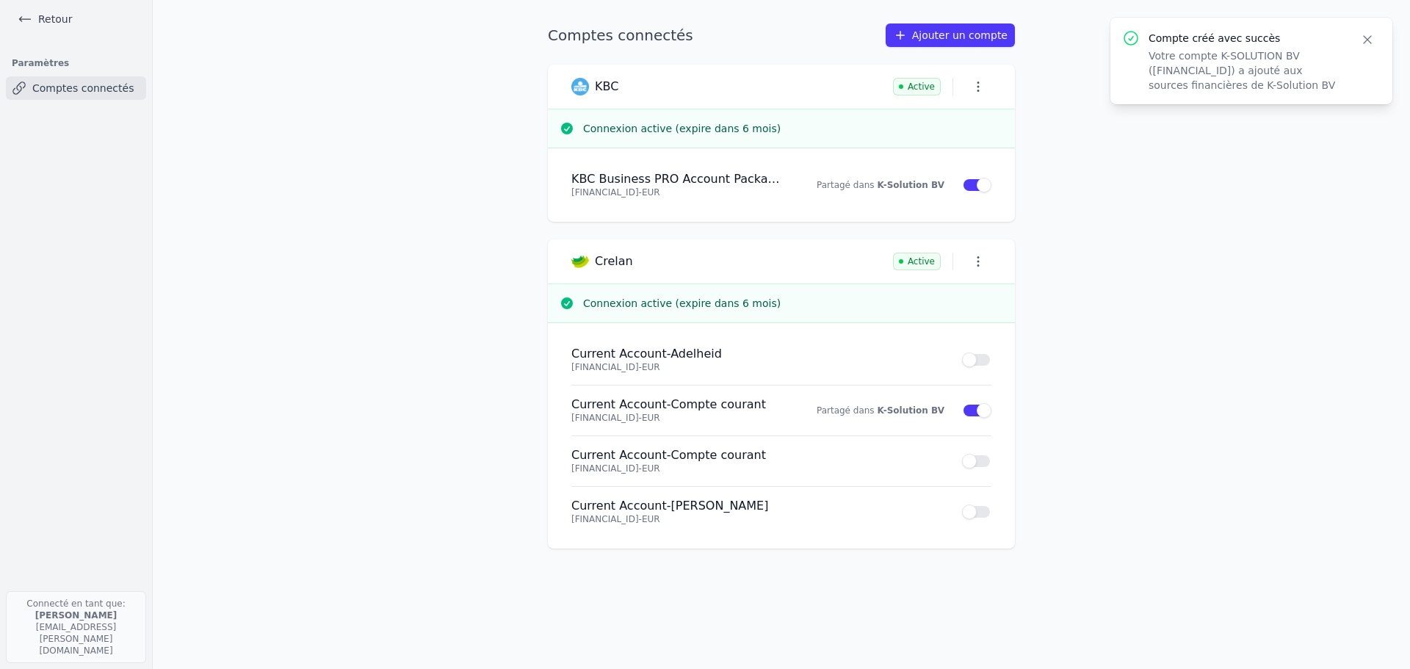
click at [965, 38] on link "Ajouter un compte" at bounding box center [949, 34] width 129 height 23
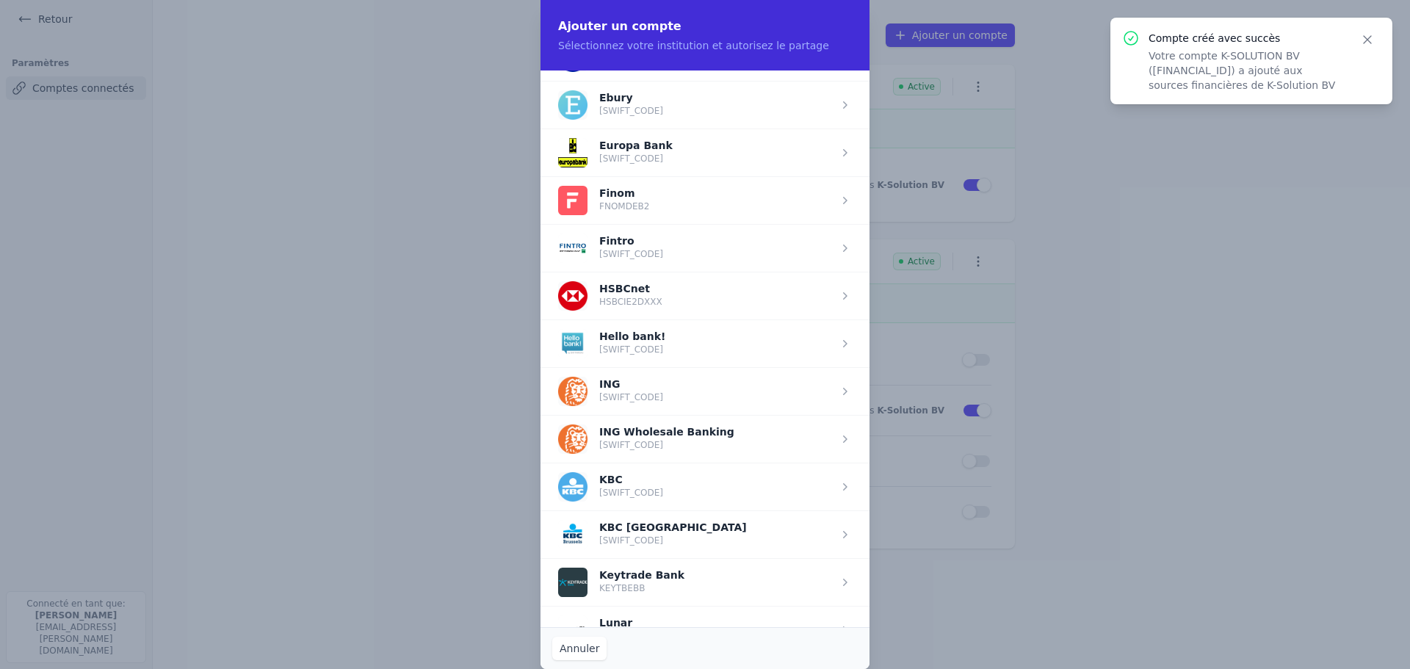
scroll to position [881, 0]
